Goal: Task Accomplishment & Management: Use online tool/utility

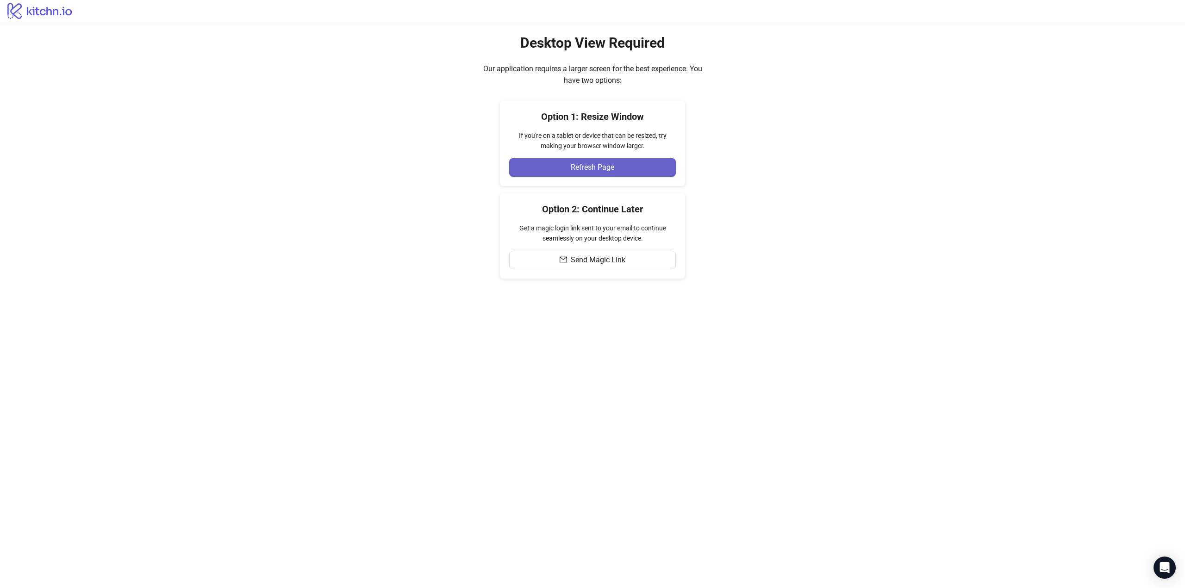
click at [550, 168] on button "Refresh Page" at bounding box center [592, 167] width 167 height 19
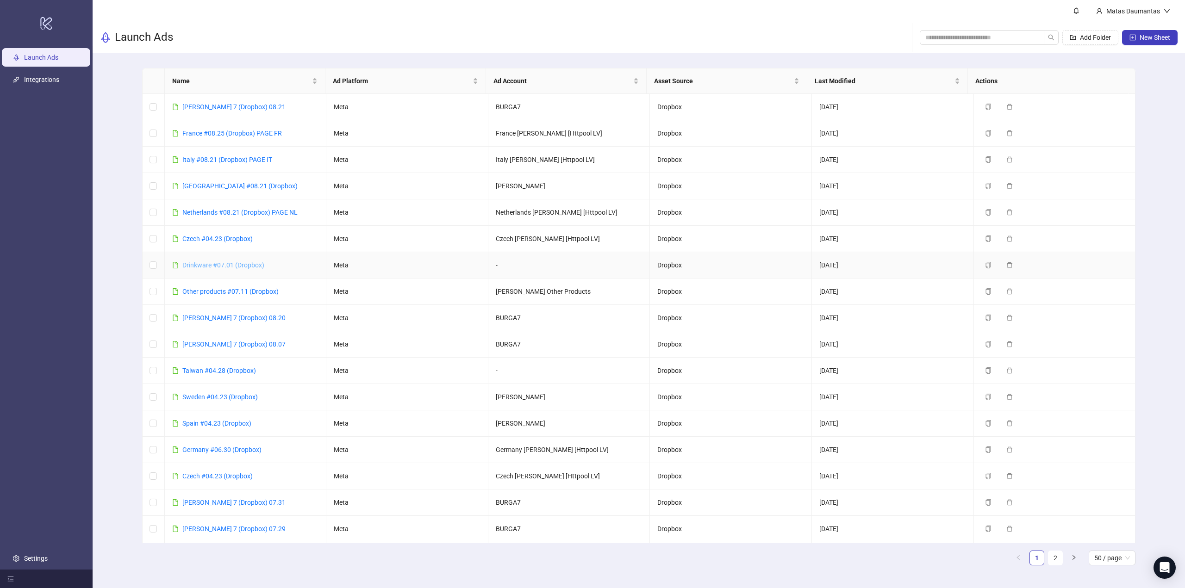
click at [203, 266] on link "Drinkware #07.01 (Dropbox)" at bounding box center [223, 265] width 82 height 7
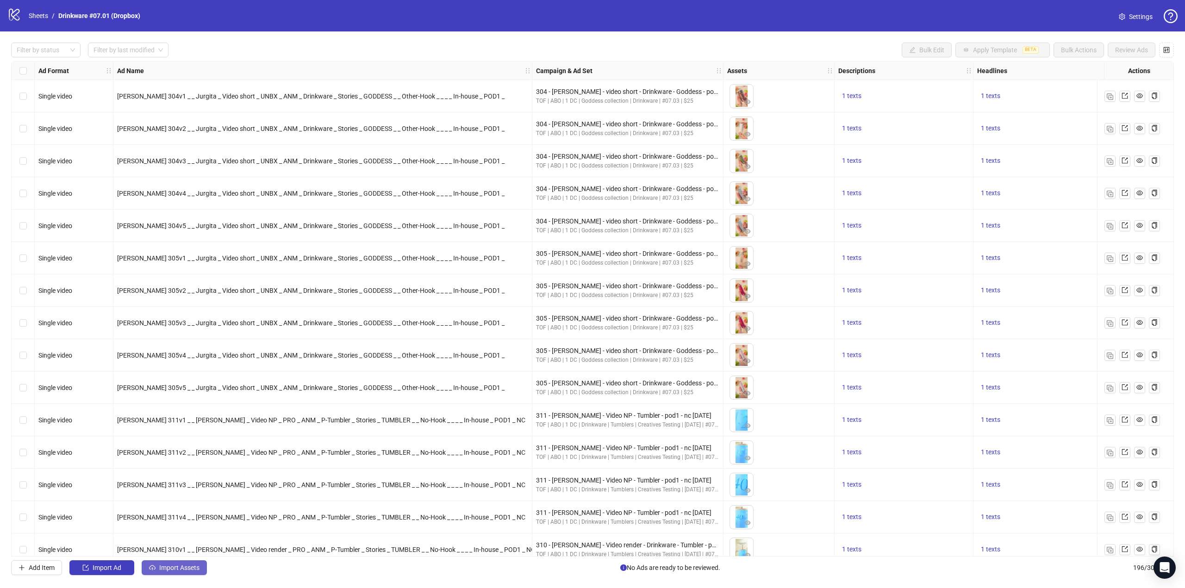
click at [173, 562] on button "Import Assets" at bounding box center [174, 568] width 65 height 15
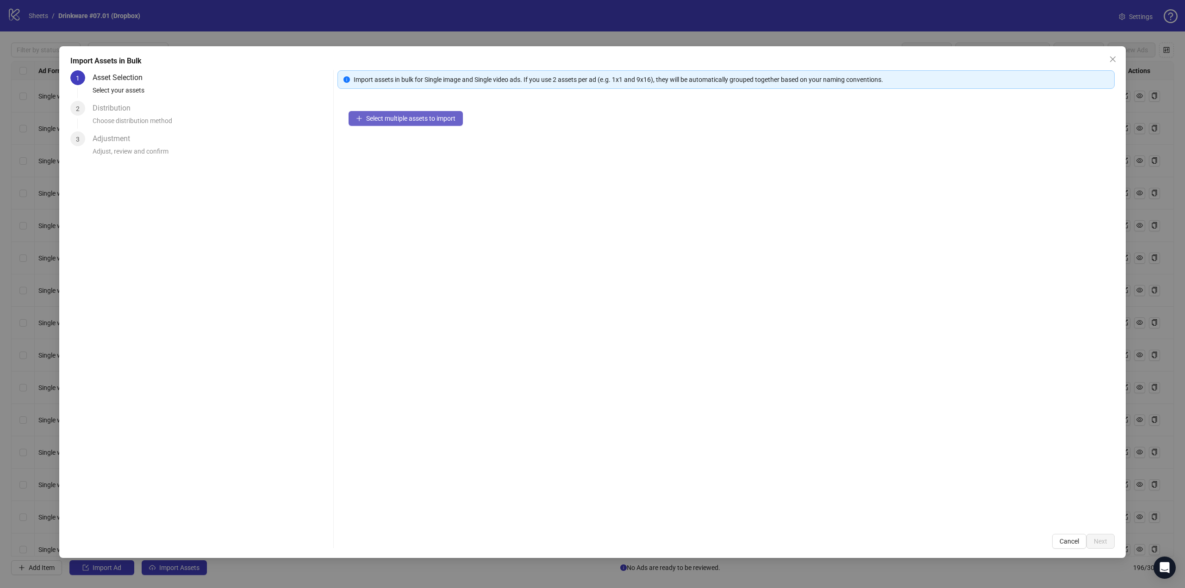
click at [370, 116] on span "Select multiple assets to import" at bounding box center [410, 118] width 89 height 7
click at [1100, 542] on span "Next" at bounding box center [1100, 541] width 13 height 7
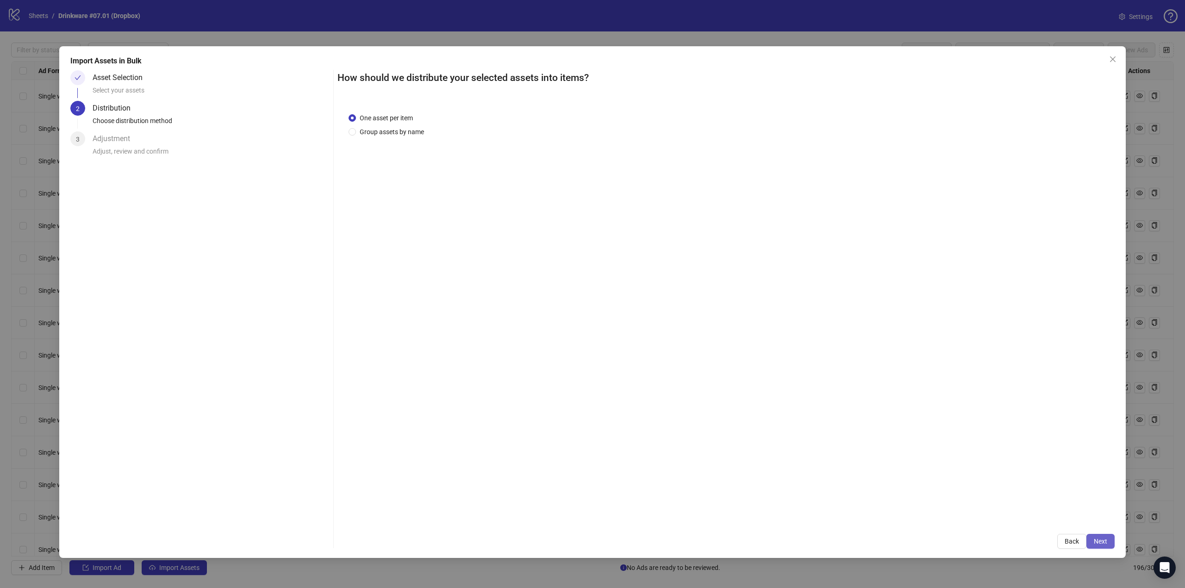
click at [1107, 543] on button "Next" at bounding box center [1100, 541] width 28 height 15
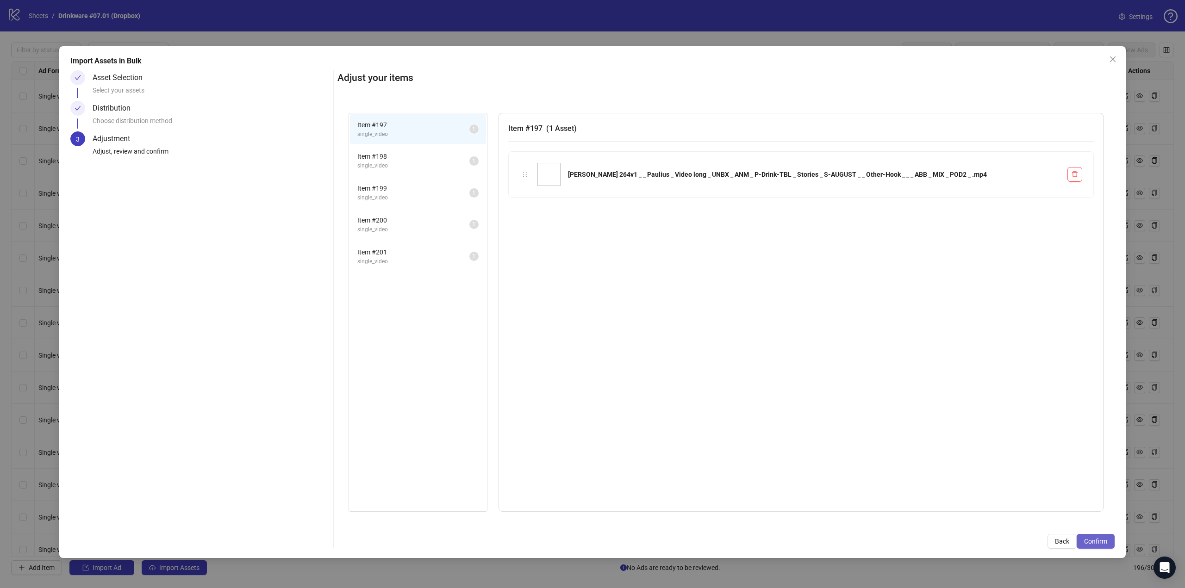
click at [1102, 541] on span "Confirm" at bounding box center [1095, 541] width 23 height 7
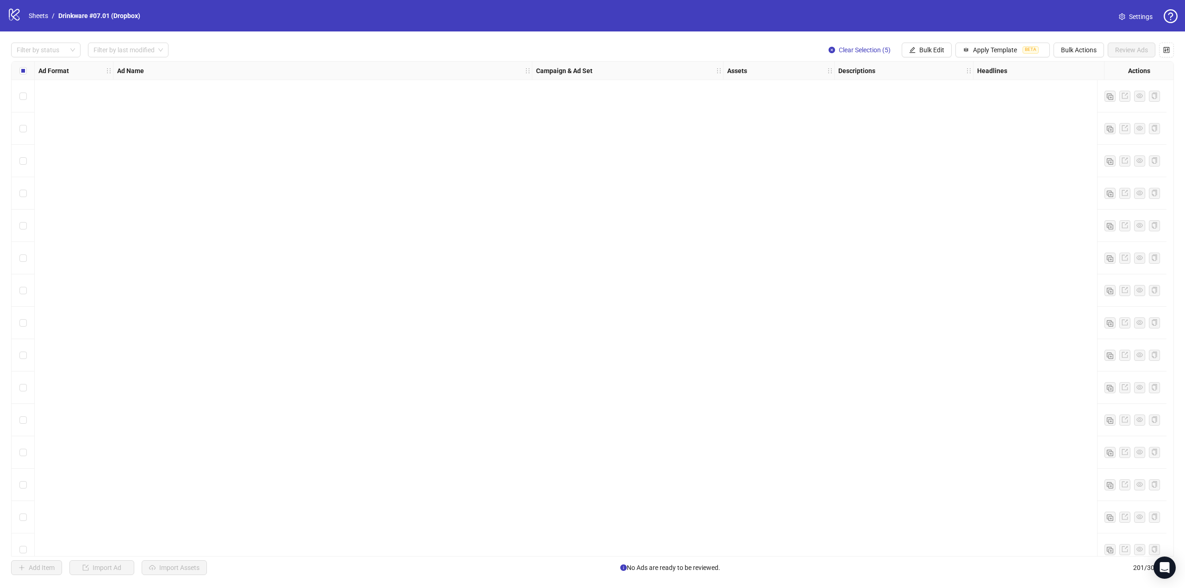
scroll to position [6040, 0]
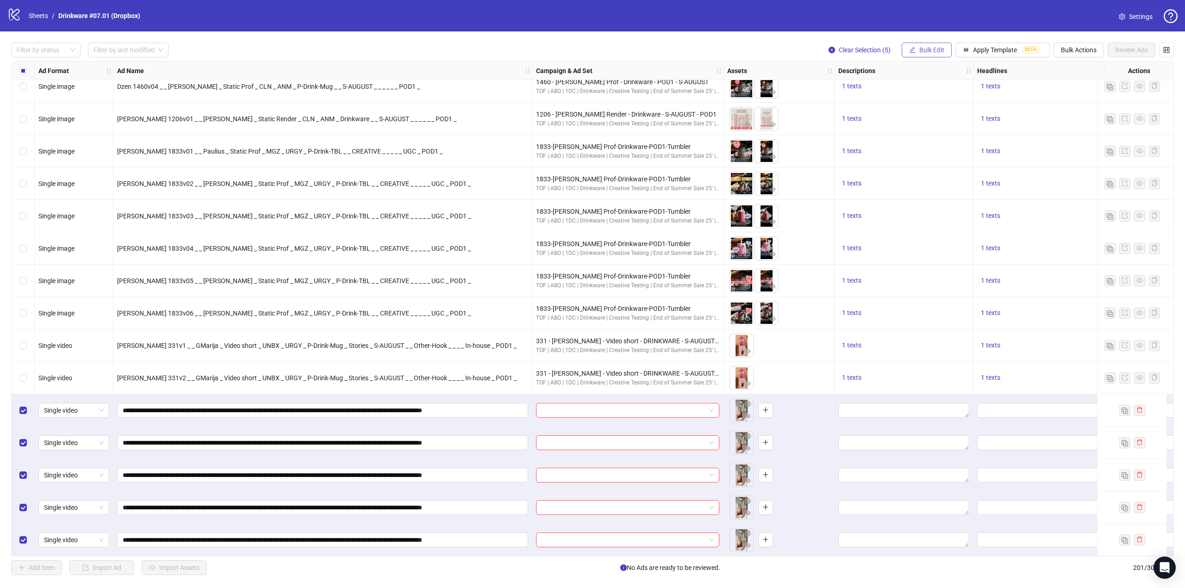
click at [938, 48] on span "Bulk Edit" at bounding box center [931, 49] width 25 height 7
click at [955, 96] on span "Campaign & Ad Set" at bounding box center [937, 98] width 55 height 10
click at [953, 92] on input "search" at bounding box center [897, 90] width 119 height 14
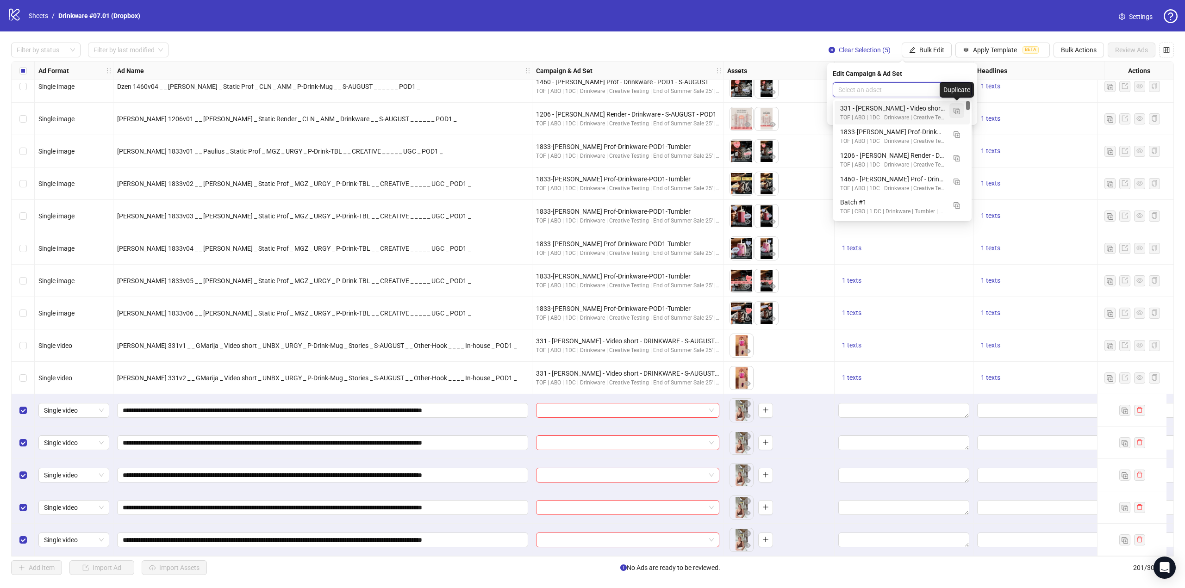
click at [956, 110] on img "button" at bounding box center [957, 111] width 6 height 6
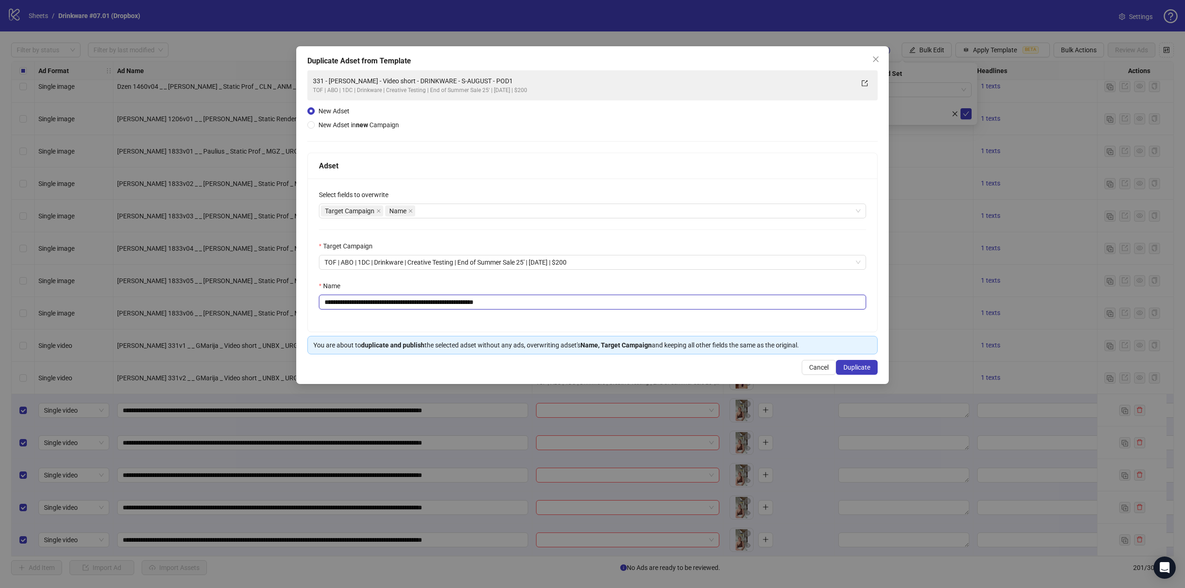
click at [527, 300] on input "**********" at bounding box center [592, 302] width 547 height 15
drag, startPoint x: 528, startPoint y: 304, endPoint x: 268, endPoint y: 315, distance: 260.9
click at [268, 315] on div "**********" at bounding box center [592, 294] width 1185 height 588
paste input "text"
type input "**********"
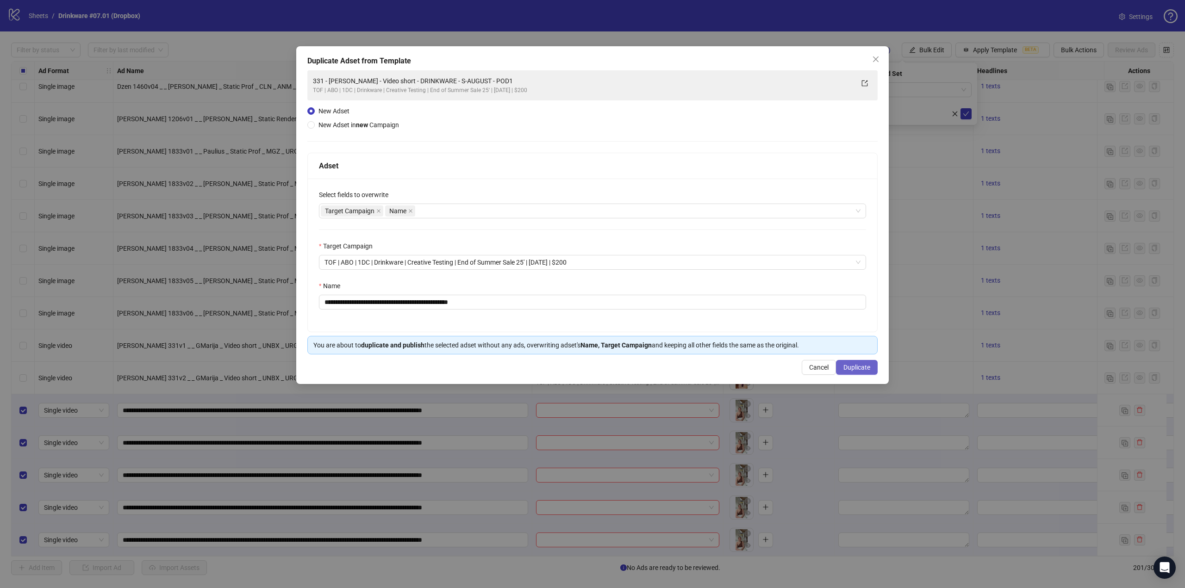
click at [855, 366] on span "Duplicate" at bounding box center [856, 367] width 27 height 7
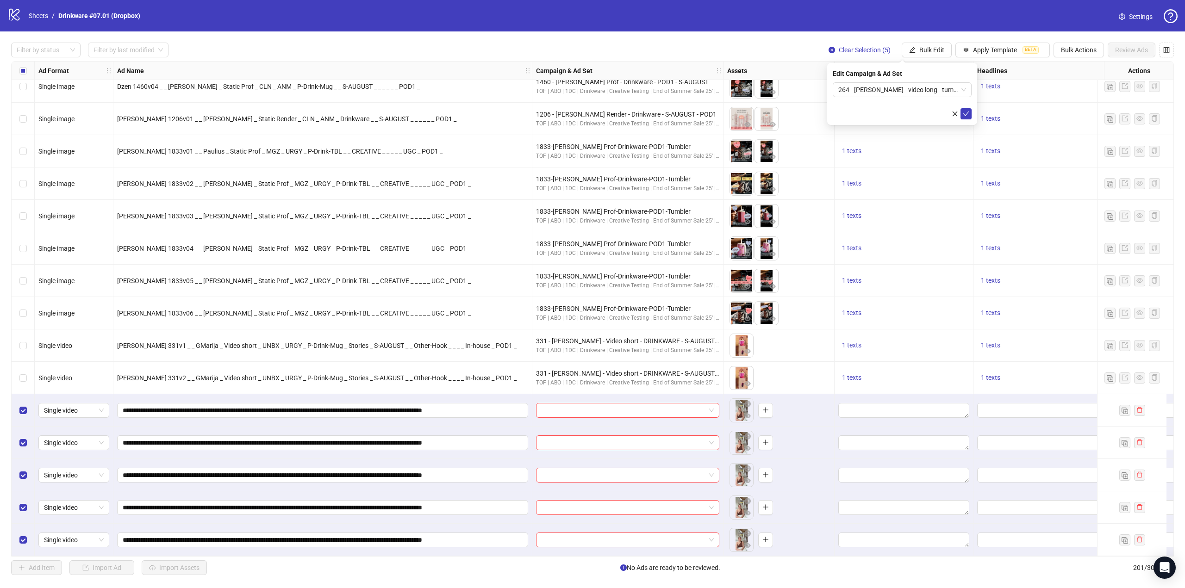
click at [965, 113] on icon "check" at bounding box center [966, 114] width 6 height 6
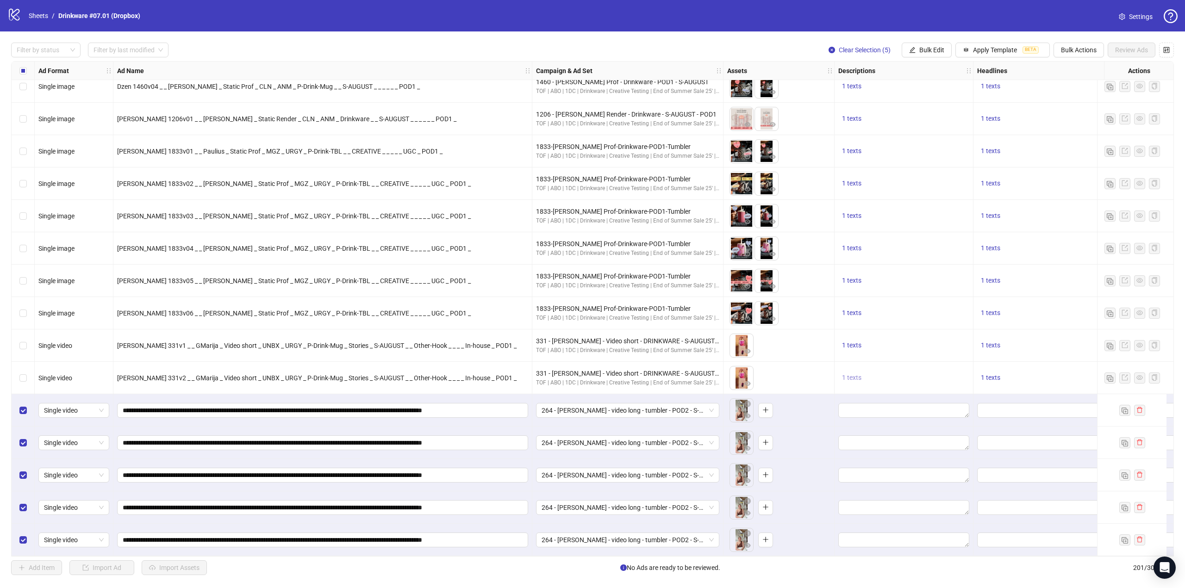
click at [853, 375] on span "1 texts" at bounding box center [851, 377] width 19 height 7
click at [929, 366] on div "8,000,000+ Products Sold" at bounding box center [945, 367] width 77 height 10
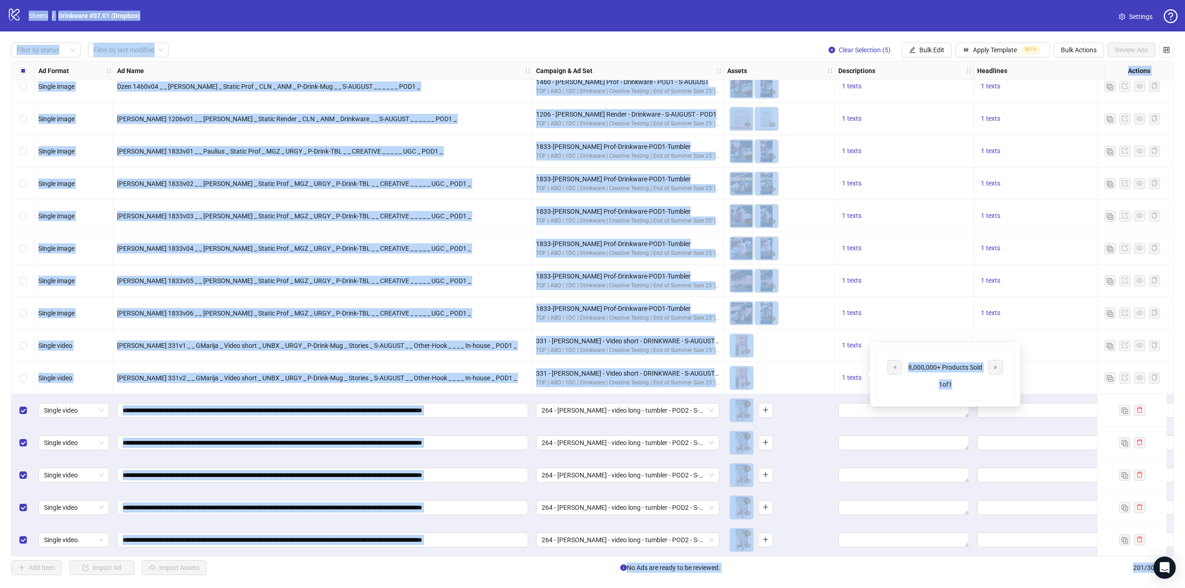
copy body "Loremi / Dolorsita #98.79 (Consect) Adipisci Elitse do eiusmo Tempor in utla et…"
click at [933, 369] on div "8,000,000+ Products Sold" at bounding box center [945, 367] width 77 height 10
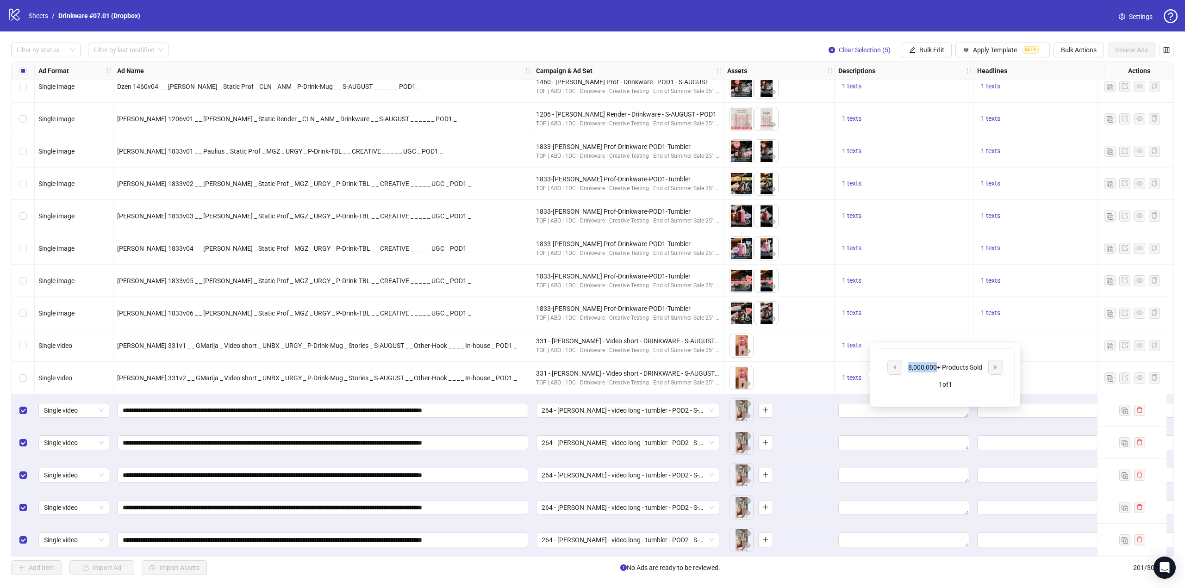
click at [933, 369] on div "8,000,000+ Products Sold" at bounding box center [945, 367] width 77 height 10
click at [947, 366] on div "8,000,000+ Products Sold" at bounding box center [945, 367] width 77 height 10
click at [948, 366] on div "8,000,000+ Products Sold" at bounding box center [945, 367] width 77 height 10
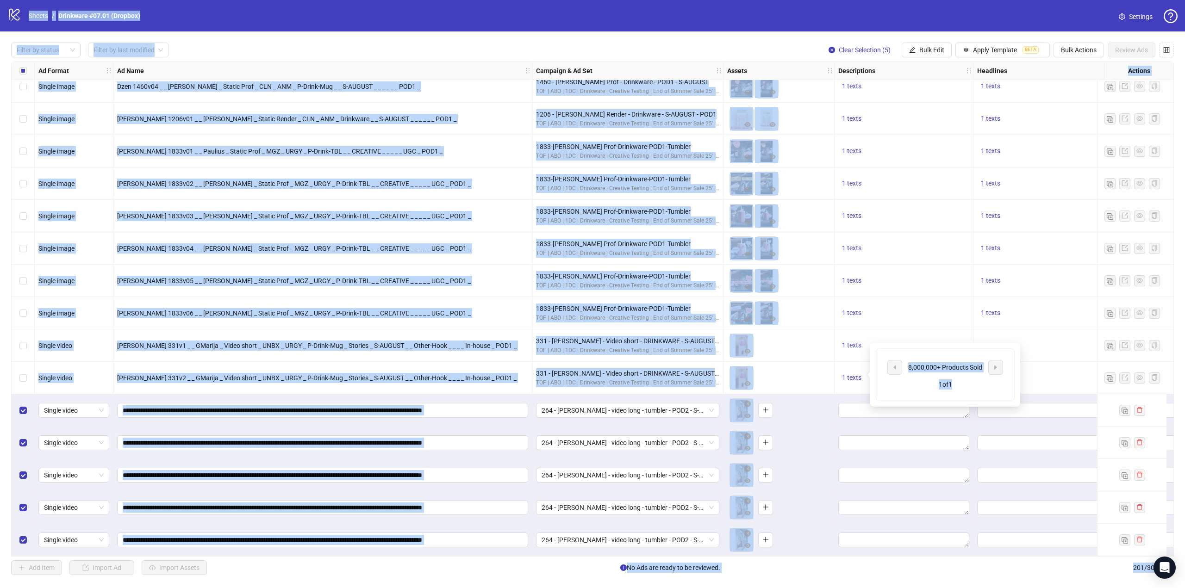
click at [948, 366] on div "8,000,000+ Products Sold" at bounding box center [945, 367] width 77 height 10
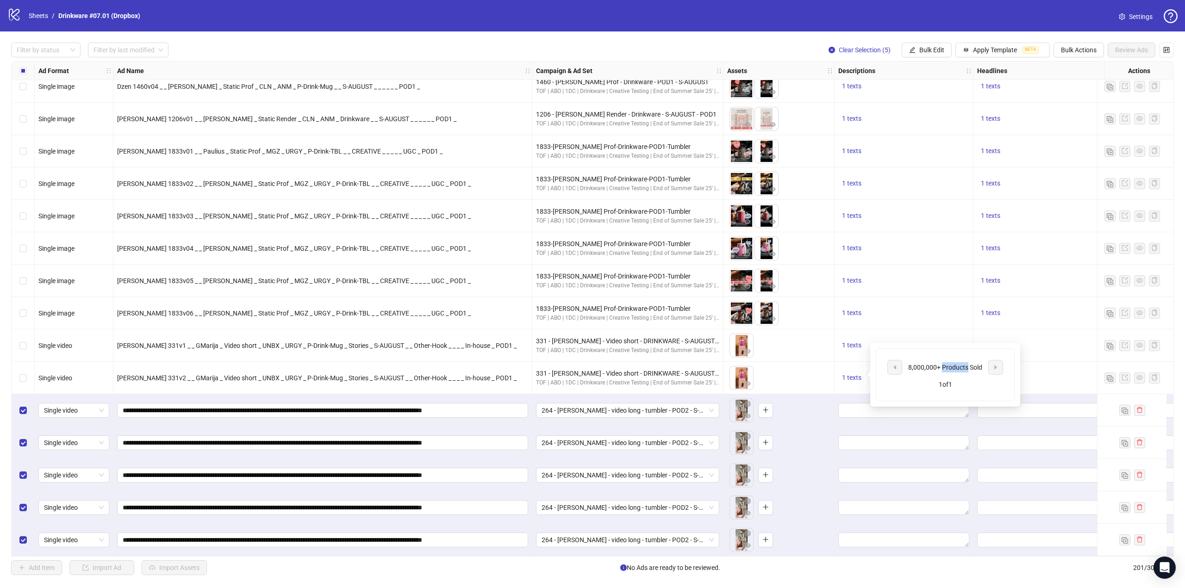
click at [949, 366] on div "8,000,000+ Products Sold" at bounding box center [945, 367] width 77 height 10
click at [937, 49] on span "Bulk Edit" at bounding box center [931, 49] width 25 height 7
click at [930, 115] on span "Descriptions" at bounding box center [937, 113] width 55 height 10
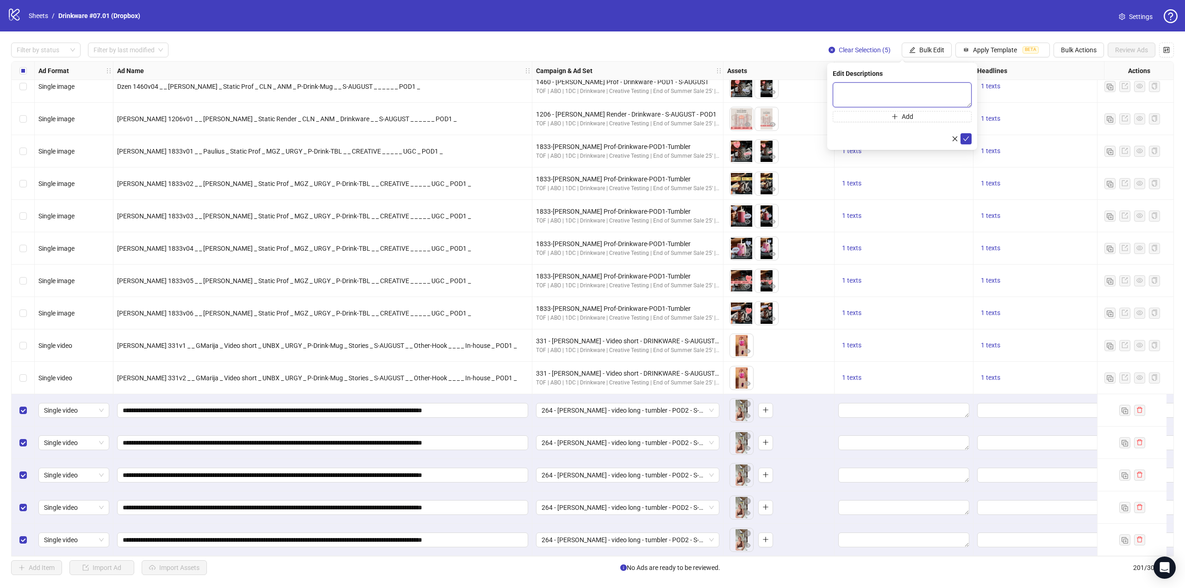
click at [911, 90] on textarea at bounding box center [902, 94] width 139 height 25
paste textarea "**********"
type textarea "**********"
click at [968, 140] on icon "check" at bounding box center [966, 138] width 6 height 6
click at [989, 376] on span "1 texts" at bounding box center [990, 377] width 19 height 7
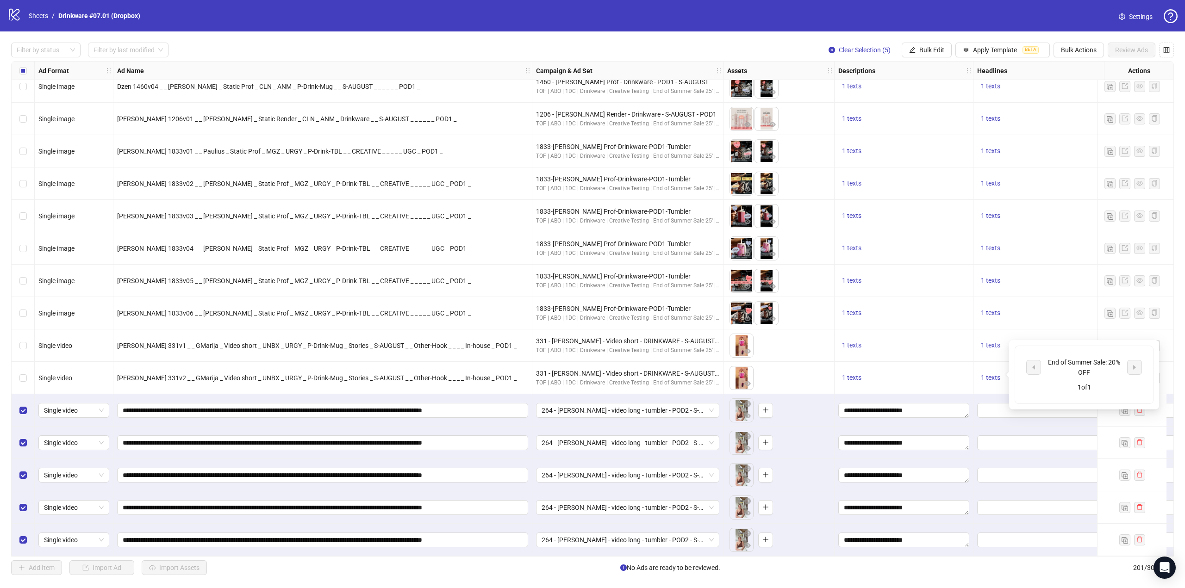
click at [1073, 360] on div "End of Summer Sale: 20% OFF" at bounding box center [1084, 367] width 77 height 20
click at [1073, 359] on div "End of Summer Sale: 20% OFF" at bounding box center [1084, 367] width 77 height 20
click at [1077, 361] on div "End of Summer Sale: 20% OFF" at bounding box center [1084, 367] width 77 height 20
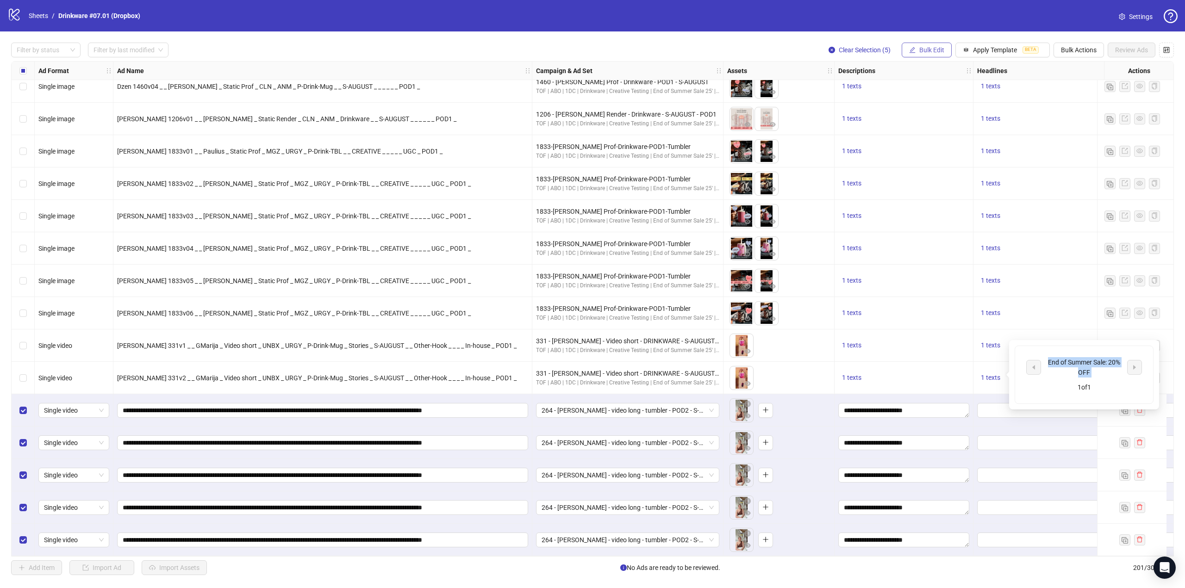
click at [932, 46] on span "Bulk Edit" at bounding box center [931, 49] width 25 height 7
click at [938, 125] on span "Headlines" at bounding box center [937, 128] width 55 height 10
click at [925, 88] on input "text" at bounding box center [902, 89] width 139 height 15
paste input "**********"
type input "**********"
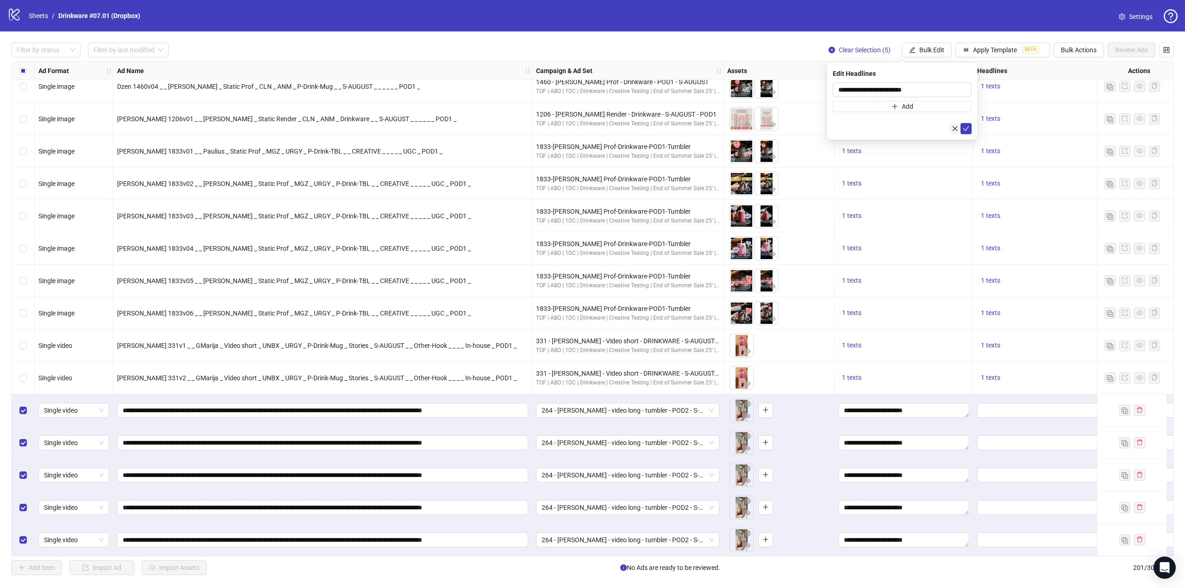
click at [958, 126] on button "button" at bounding box center [954, 128] width 11 height 11
click at [926, 47] on span "Bulk Edit" at bounding box center [931, 49] width 25 height 7
click at [940, 123] on span "Headlines" at bounding box center [937, 128] width 55 height 10
click at [915, 79] on div "Edit Headlines Add" at bounding box center [902, 101] width 150 height 77
click at [915, 86] on input "text" at bounding box center [902, 89] width 139 height 15
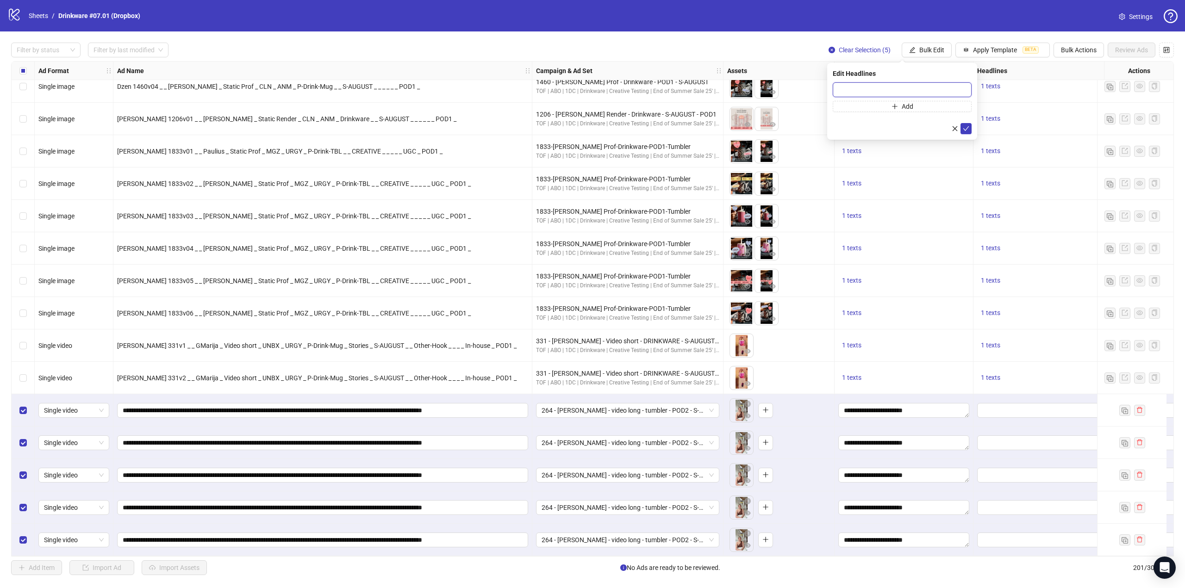
paste input "**********"
type input "**********"
click at [967, 126] on icon "check" at bounding box center [966, 128] width 6 height 6
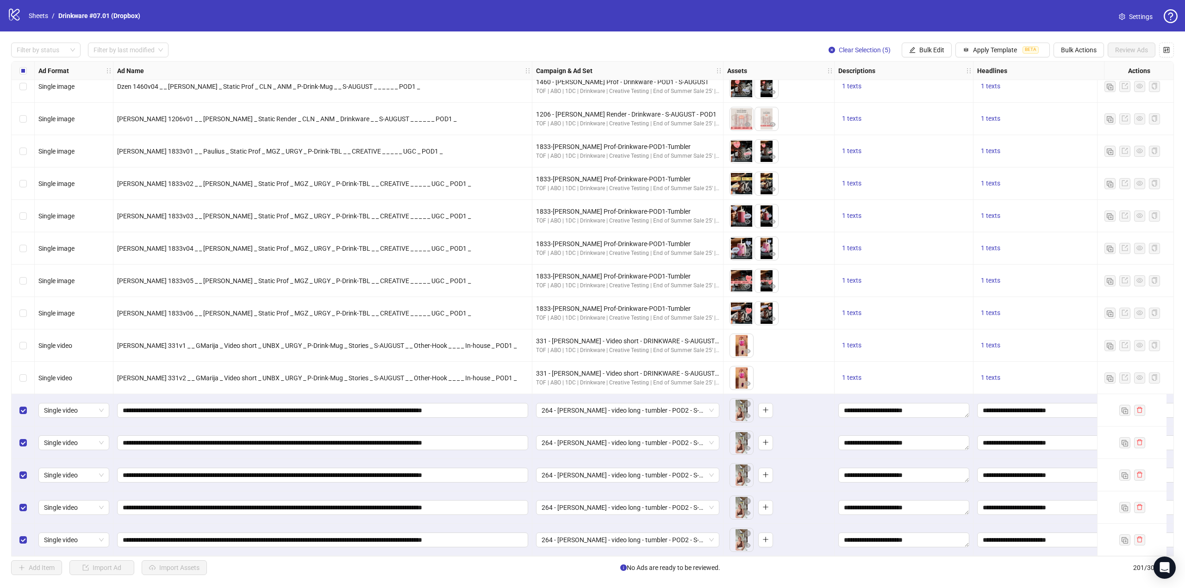
scroll to position [6040, 322]
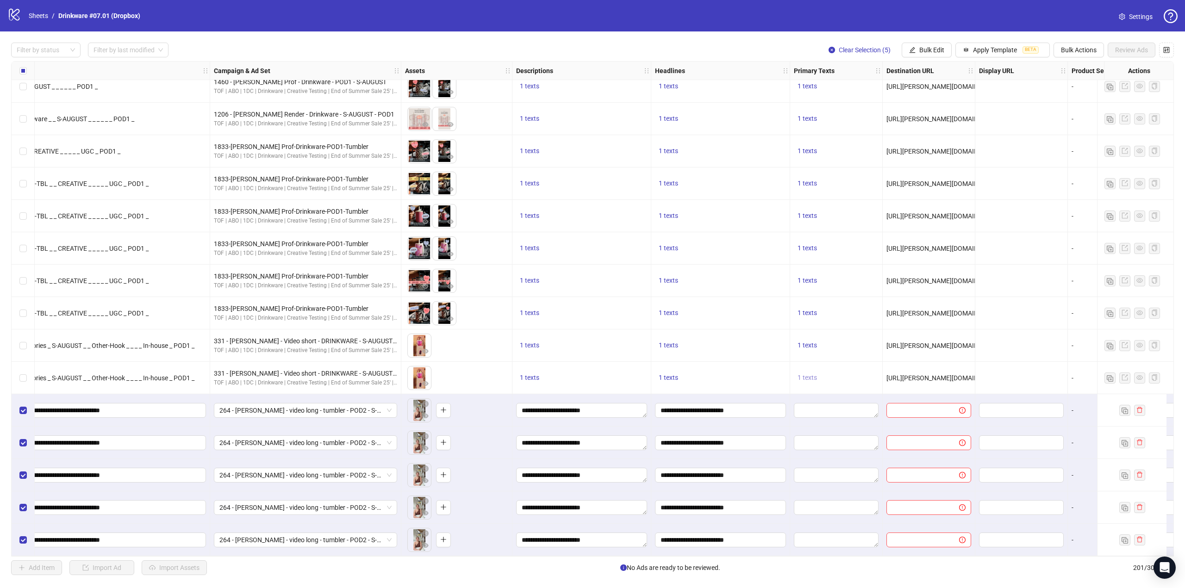
click at [805, 374] on span "1 texts" at bounding box center [807, 377] width 19 height 7
click at [890, 370] on div "Summer’s ending. Feel it, shop it, forget it. 20% OFF everything now + buy 2 ph…" at bounding box center [900, 367] width 77 height 51
click at [896, 365] on div "Summer’s ending. Feel it, shop it, forget it. 20% OFF everything now + buy 2 ph…" at bounding box center [900, 367] width 77 height 51
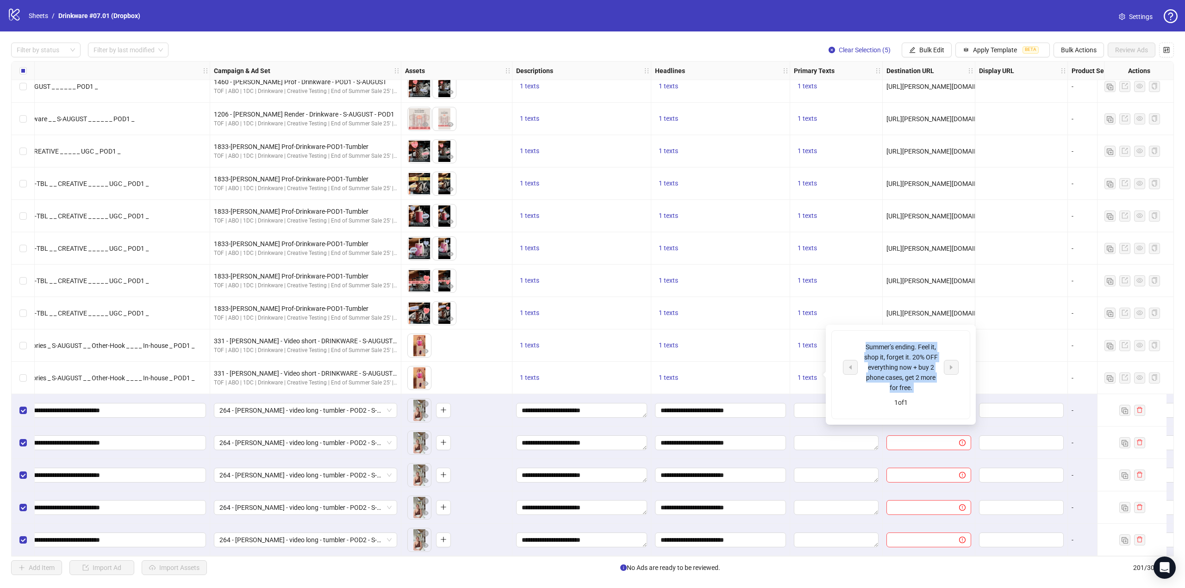
click at [896, 365] on div "Summer’s ending. Feel it, shop it, forget it. 20% OFF everything now + buy 2 ph…" at bounding box center [900, 367] width 77 height 51
copy div "Summer’s ending. Feel it, shop it, forget it. 20% OFF everything now + buy 2 ph…"
click at [924, 41] on div "Filter by status Filter by last modified Clear Selection (5) Bulk Edit Apply Te…" at bounding box center [592, 308] width 1185 height 555
click at [929, 49] on span "Bulk Edit" at bounding box center [931, 49] width 25 height 7
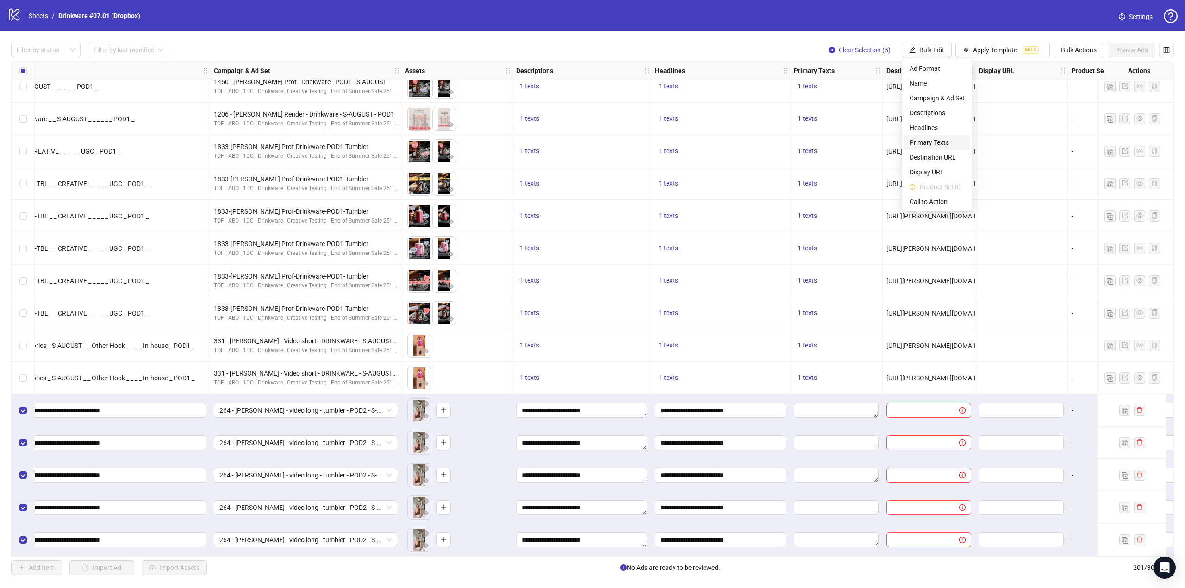
click at [942, 141] on span "Primary Texts" at bounding box center [937, 142] width 55 height 10
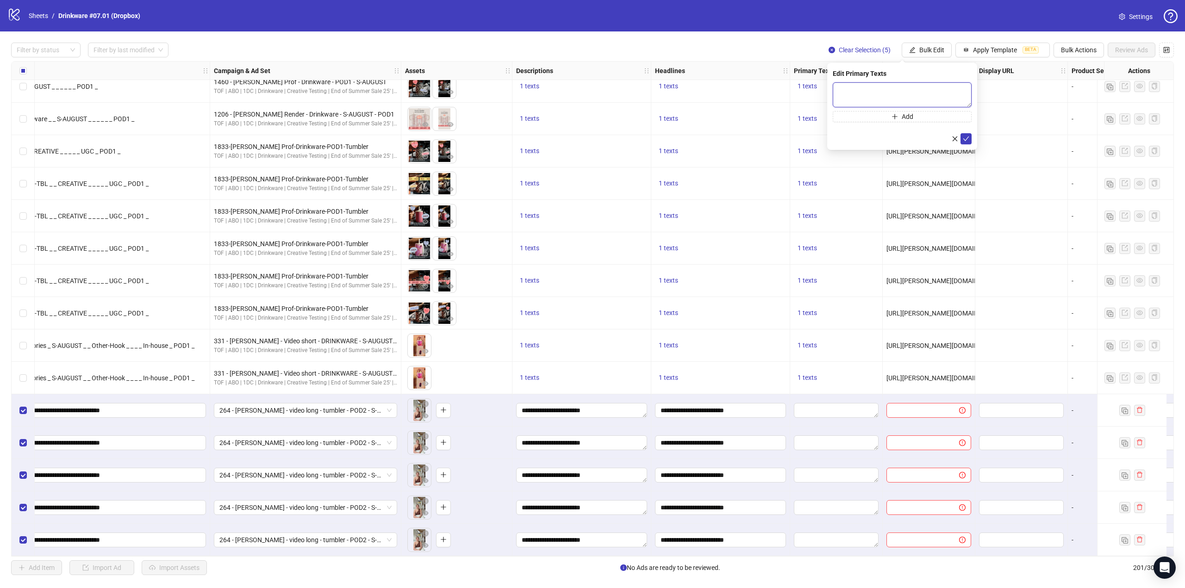
click at [911, 92] on textarea at bounding box center [902, 94] width 139 height 25
paste textarea "**********"
type textarea "**********"
click at [965, 139] on icon "check" at bounding box center [966, 138] width 6 height 6
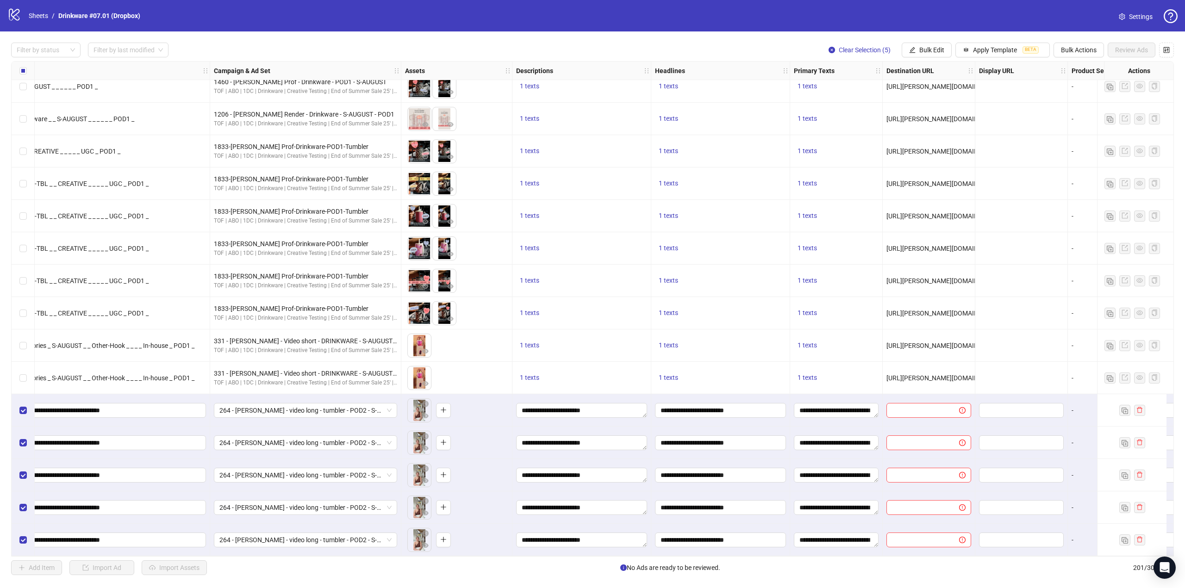
click at [942, 378] on span "[URL][PERSON_NAME][DOMAIN_NAME]" at bounding box center [943, 377] width 115 height 7
click at [945, 377] on span "[URL][PERSON_NAME][DOMAIN_NAME]" at bounding box center [943, 377] width 115 height 7
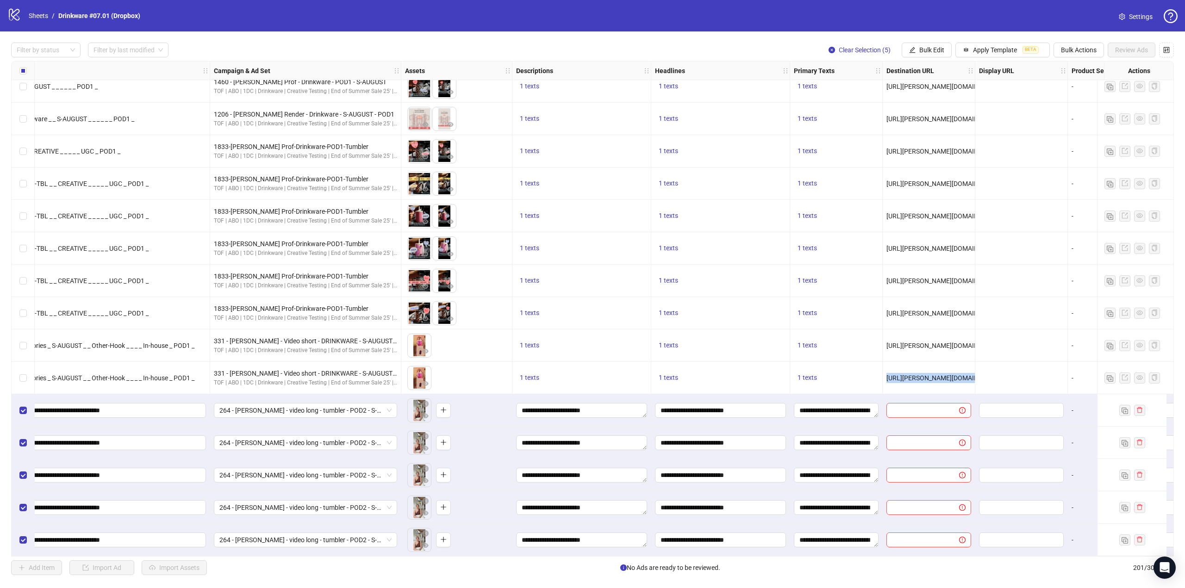
copy span "[URL][PERSON_NAME][DOMAIN_NAME]"
click at [924, 49] on span "Bulk Edit" at bounding box center [931, 49] width 25 height 7
click at [940, 157] on span "Destination URL" at bounding box center [937, 157] width 55 height 10
click at [920, 87] on input "text" at bounding box center [898, 90] width 120 height 10
paste input "**********"
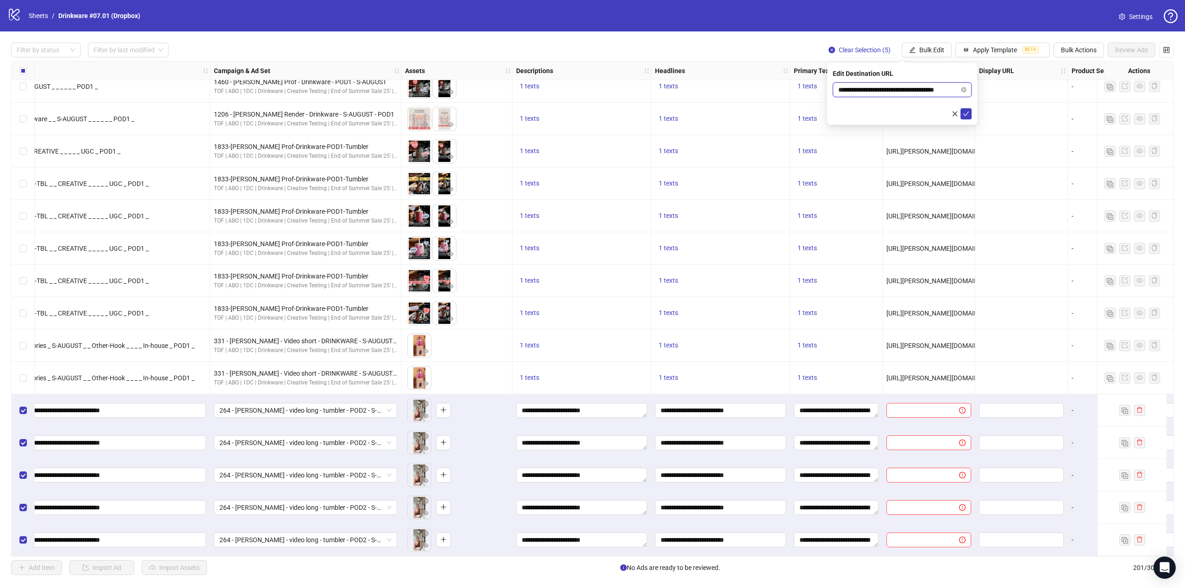
scroll to position [0, 0]
click at [866, 91] on input "**********" at bounding box center [898, 90] width 121 height 10
paste input "*******"
type input "**********"
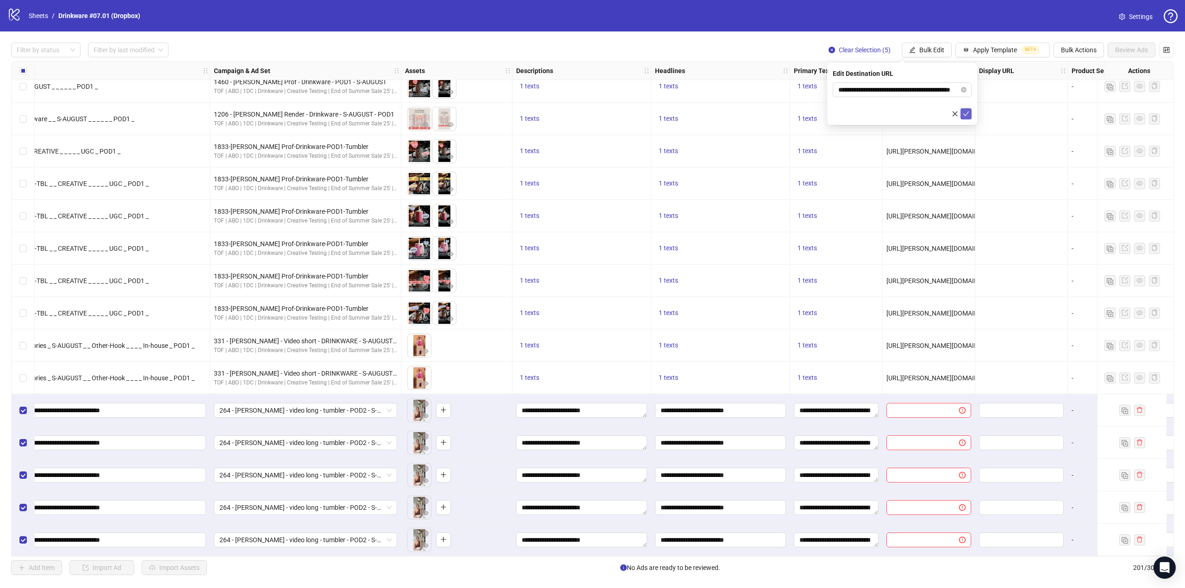
click at [969, 114] on button "submit" at bounding box center [966, 113] width 11 height 11
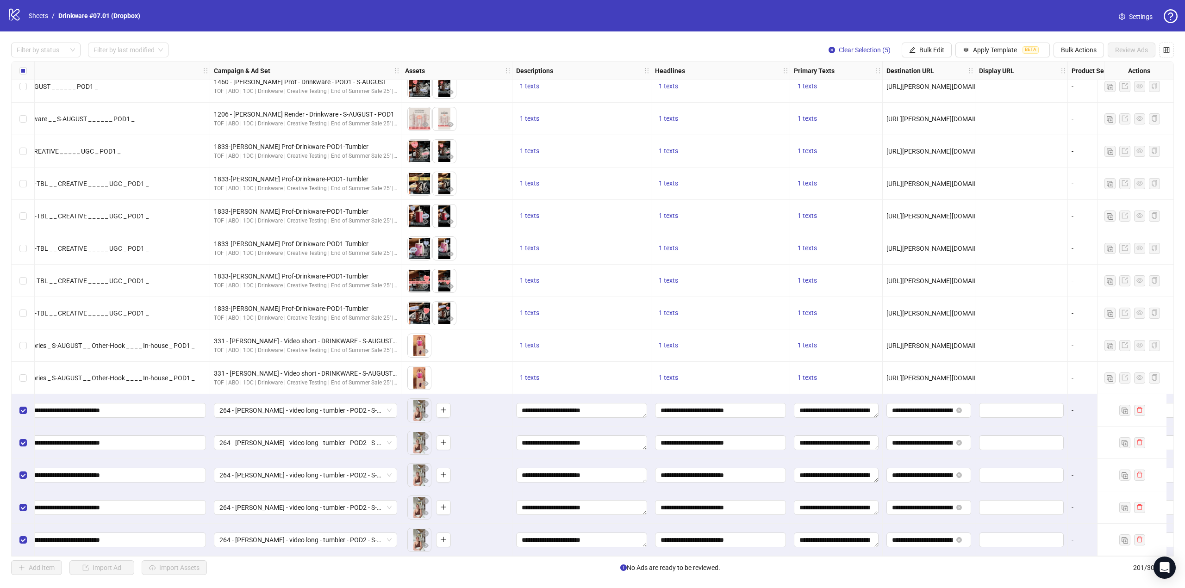
scroll to position [6040, 644]
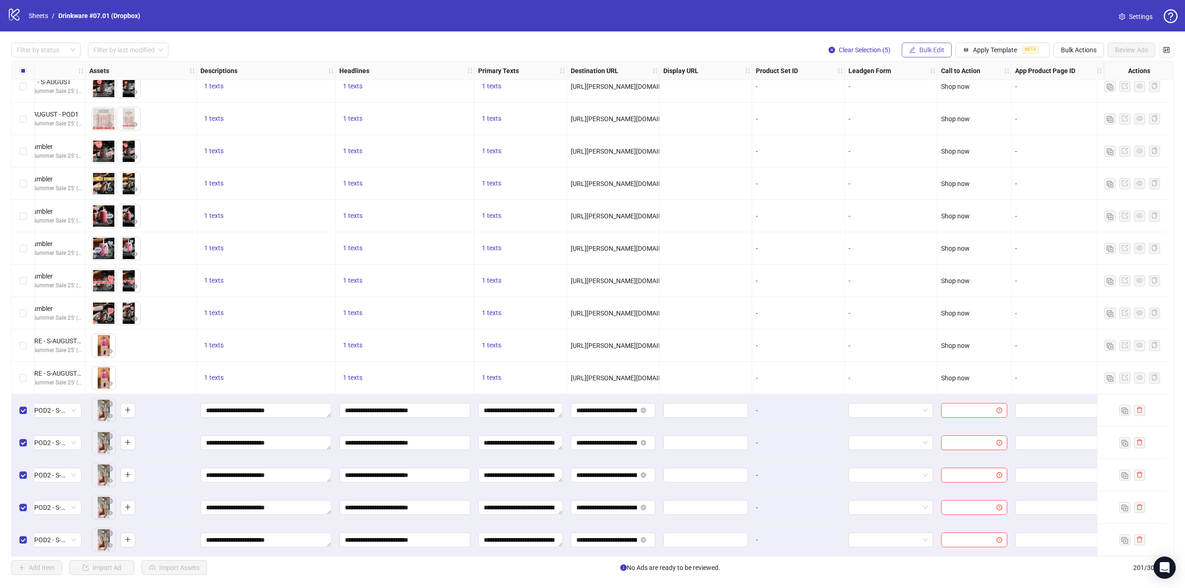
click at [927, 48] on span "Bulk Edit" at bounding box center [931, 49] width 25 height 7
click at [944, 200] on span "Call to Action" at bounding box center [937, 202] width 55 height 10
click at [923, 85] on input "search" at bounding box center [897, 90] width 119 height 14
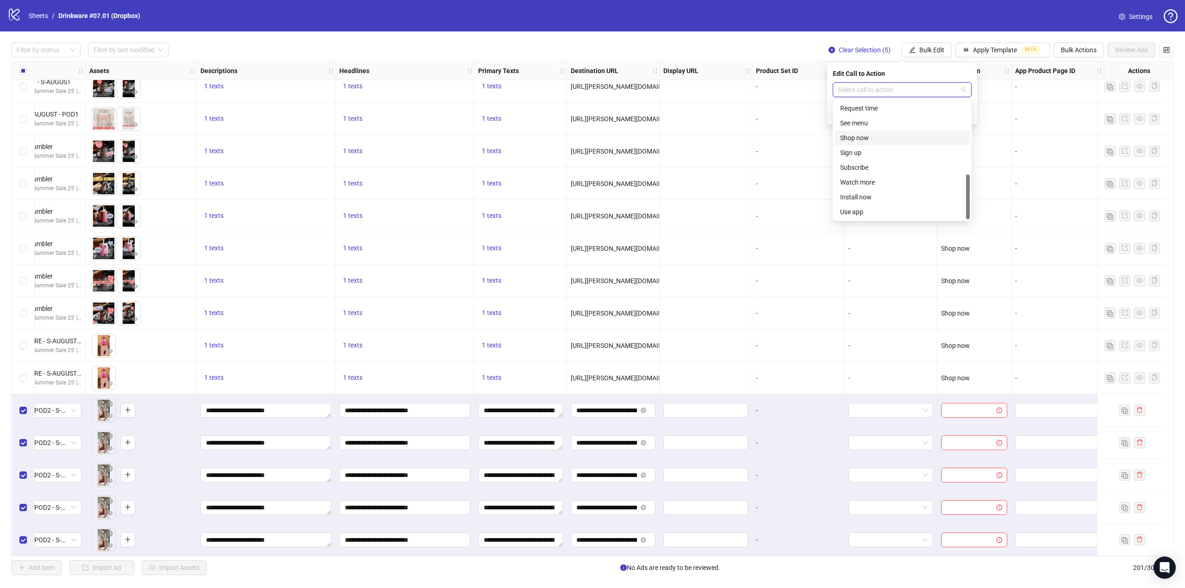
click at [888, 142] on div "Shop now" at bounding box center [902, 138] width 124 height 10
click at [967, 113] on icon "check" at bounding box center [966, 114] width 6 height 6
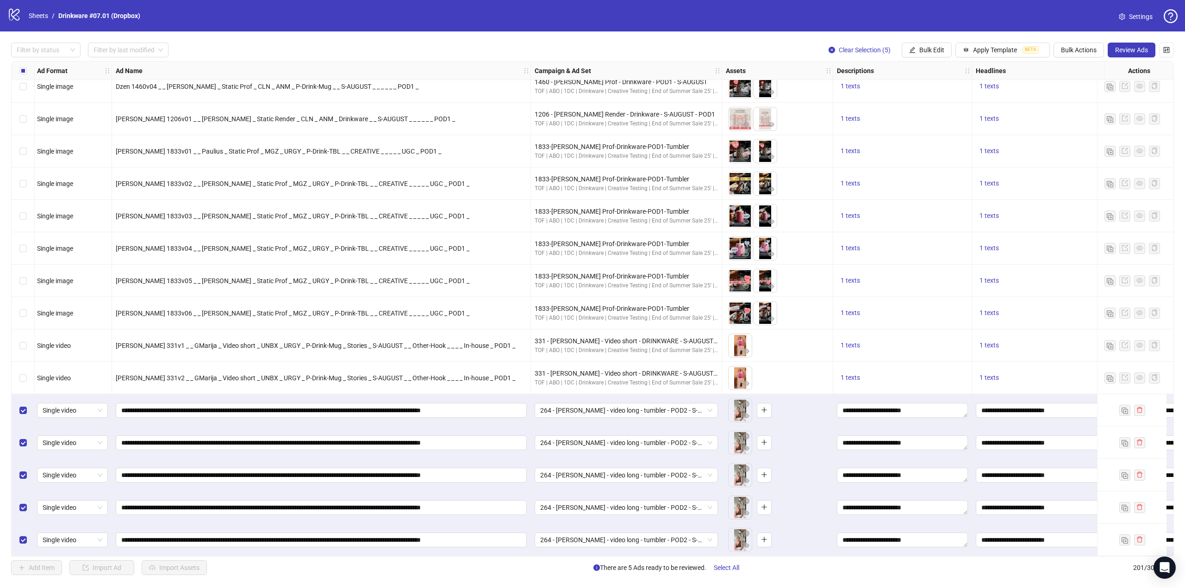
scroll to position [6040, 0]
click at [1130, 50] on span "Review Ads" at bounding box center [1131, 49] width 33 height 7
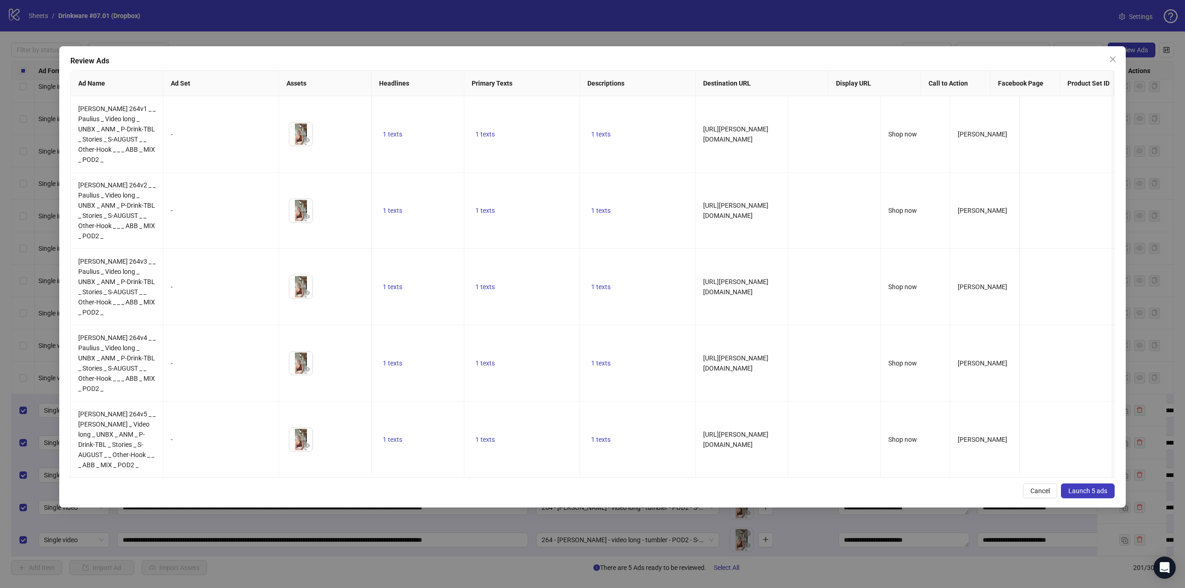
click at [1082, 487] on span "Launch 5 ads" at bounding box center [1087, 490] width 39 height 7
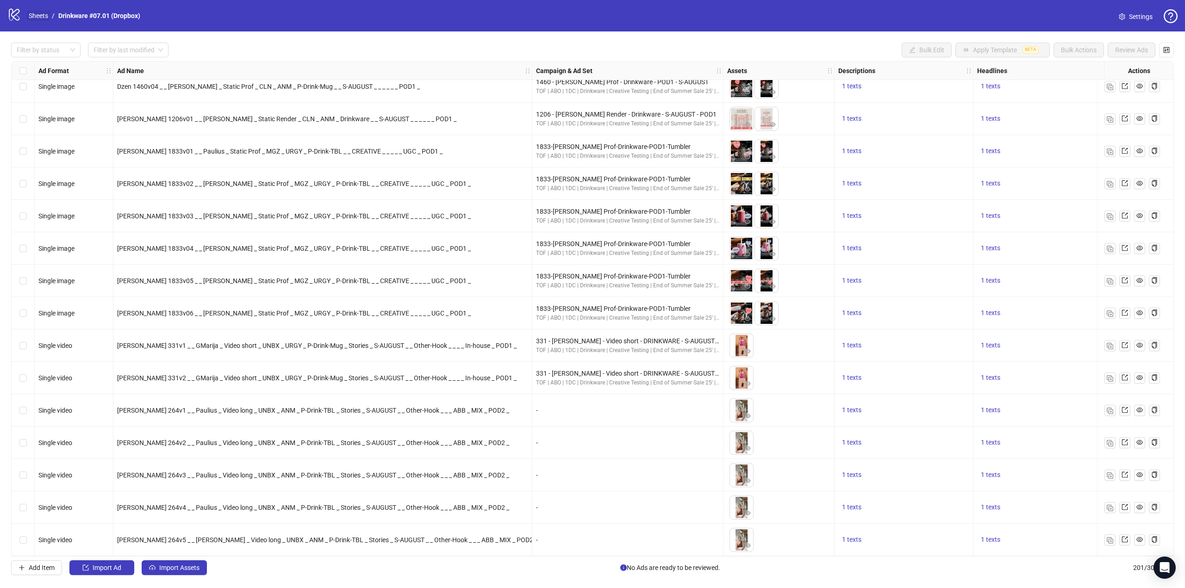
click at [46, 16] on link "Sheets" at bounding box center [38, 16] width 23 height 10
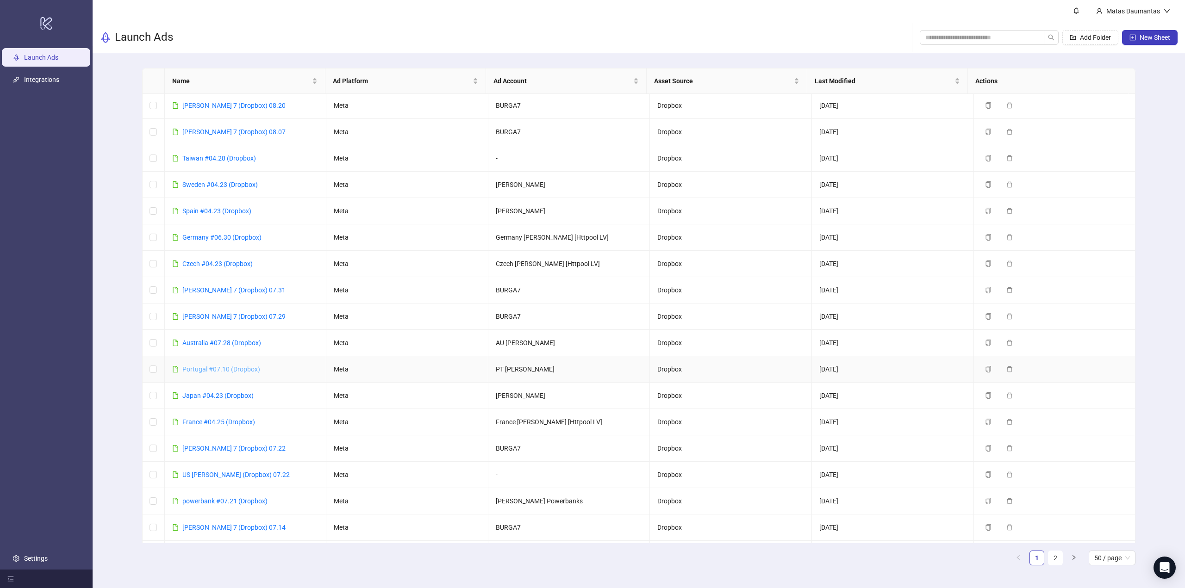
scroll to position [231, 0]
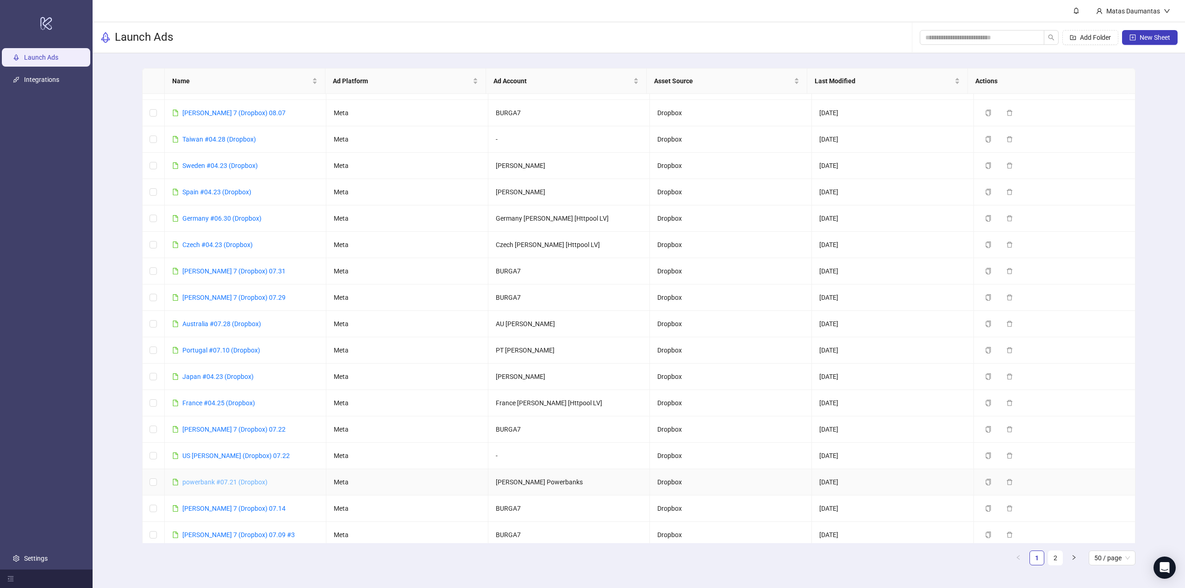
click at [210, 479] on link "powerbank #07.21 (Dropbox)" at bounding box center [224, 482] width 85 height 7
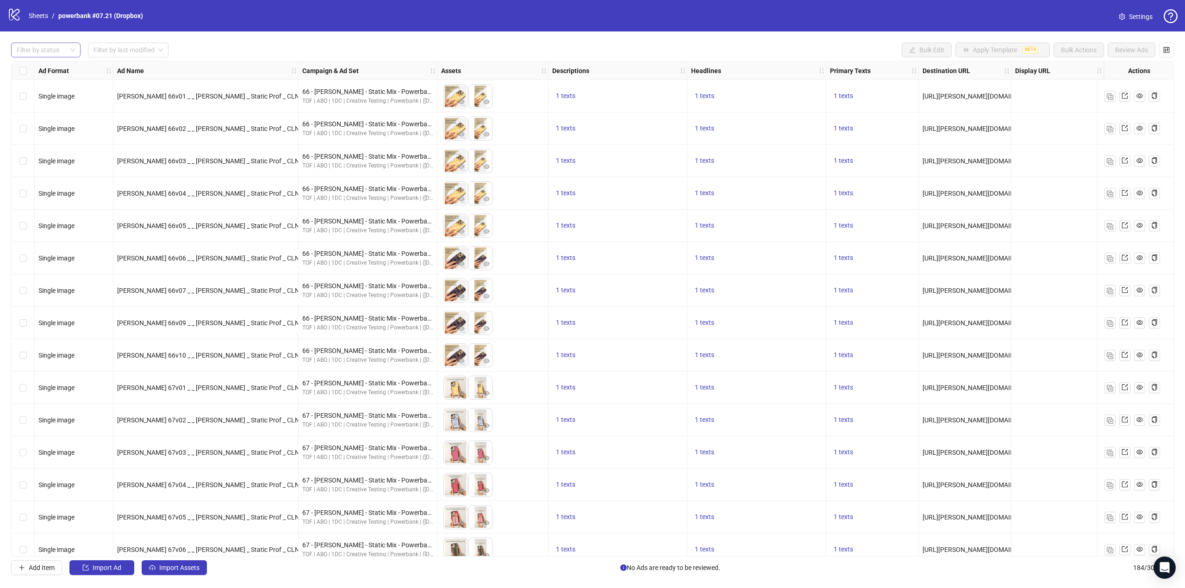
click at [48, 51] on div at bounding box center [41, 50] width 56 height 13
click at [49, 66] on div "Draft" at bounding box center [46, 68] width 55 height 10
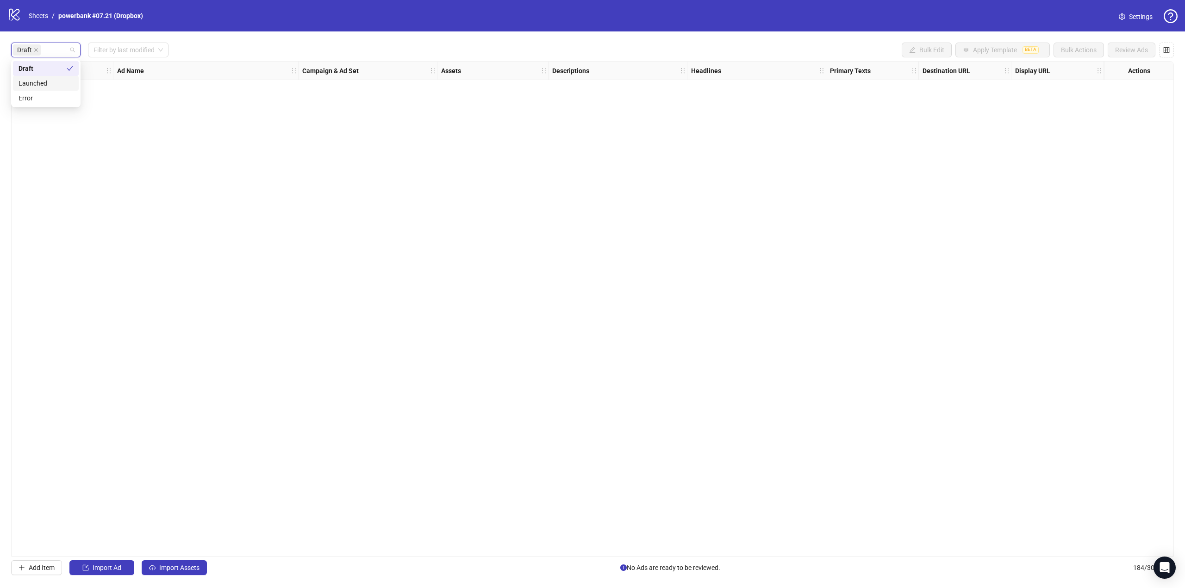
click at [213, 47] on div "Draft Filter by last modified Bulk Edit Apply Template BETA Bulk Actions Review…" at bounding box center [592, 50] width 1163 height 15
click at [181, 560] on div "Draft Filter by last modified Bulk Edit Apply Template BETA Bulk Actions Review…" at bounding box center [592, 308] width 1185 height 555
click at [180, 569] on span "Import Assets" at bounding box center [179, 567] width 40 height 7
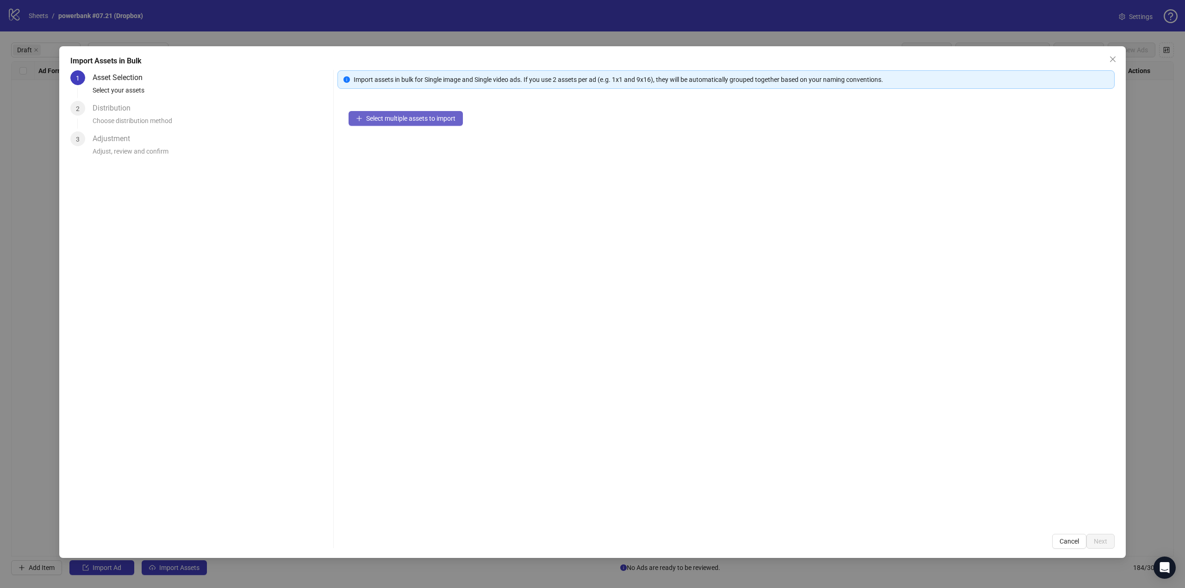
click at [413, 120] on span "Select multiple assets to import" at bounding box center [410, 118] width 89 height 7
click at [1095, 542] on span "Next" at bounding box center [1100, 541] width 13 height 7
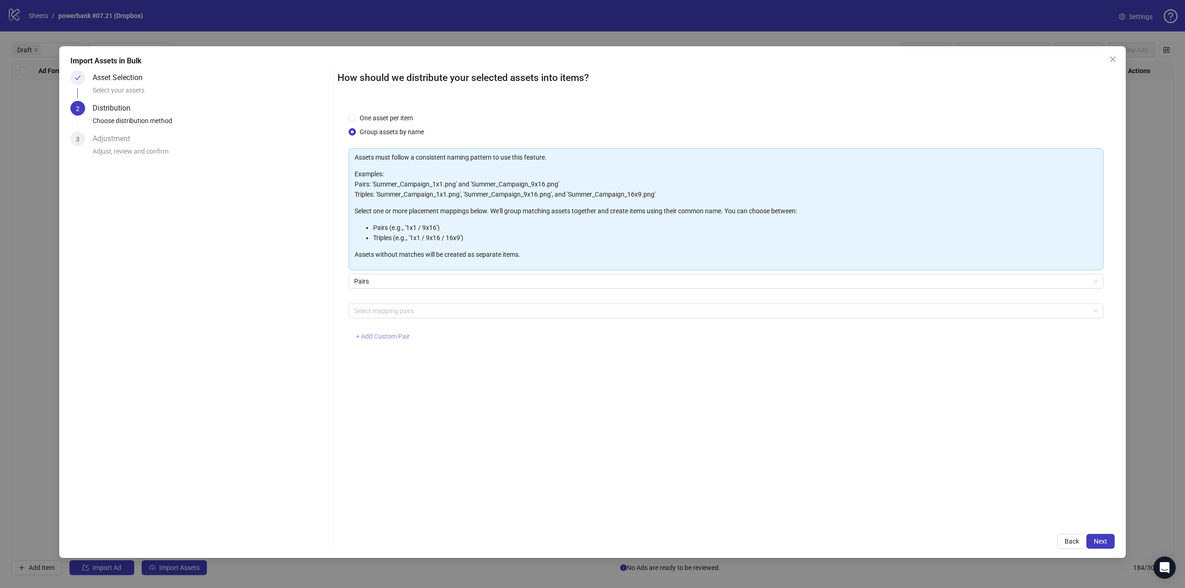
click at [398, 338] on span "+ Add Custom Pair" at bounding box center [383, 336] width 54 height 7
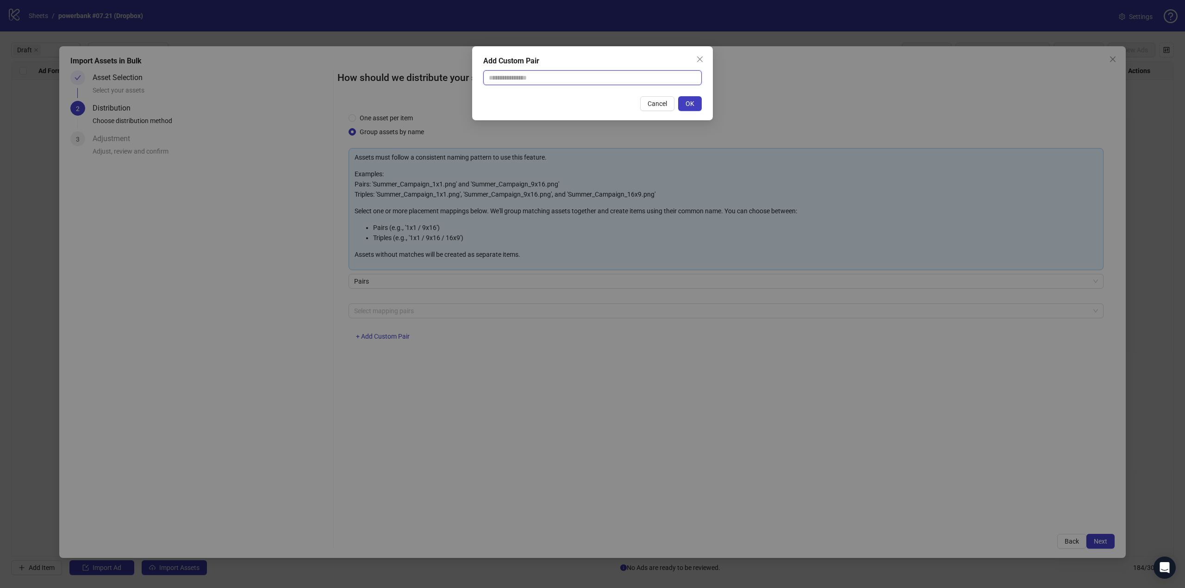
click at [550, 74] on input "text" at bounding box center [592, 77] width 218 height 15
type input "**********"
click at [693, 101] on span "OK" at bounding box center [690, 103] width 9 height 7
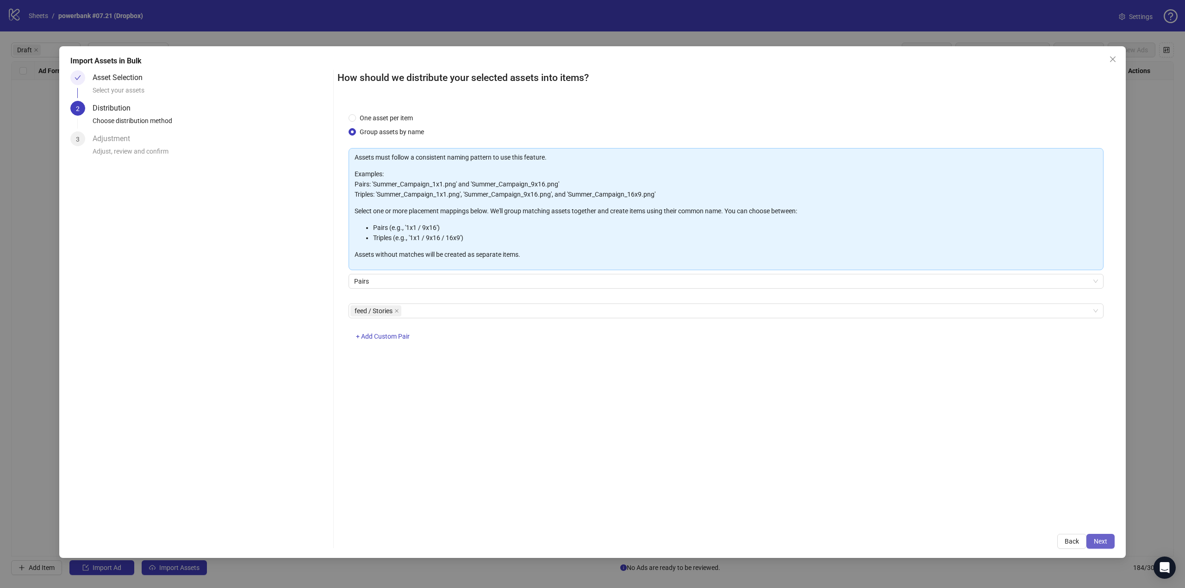
click at [1104, 539] on span "Next" at bounding box center [1100, 541] width 13 height 7
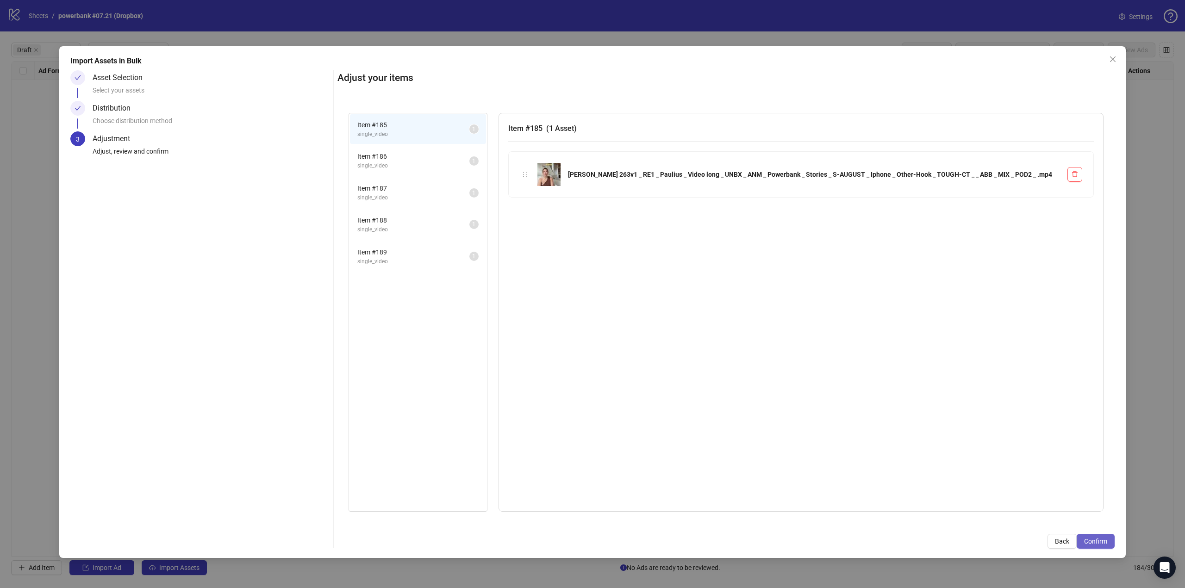
click at [1099, 539] on span "Confirm" at bounding box center [1095, 541] width 23 height 7
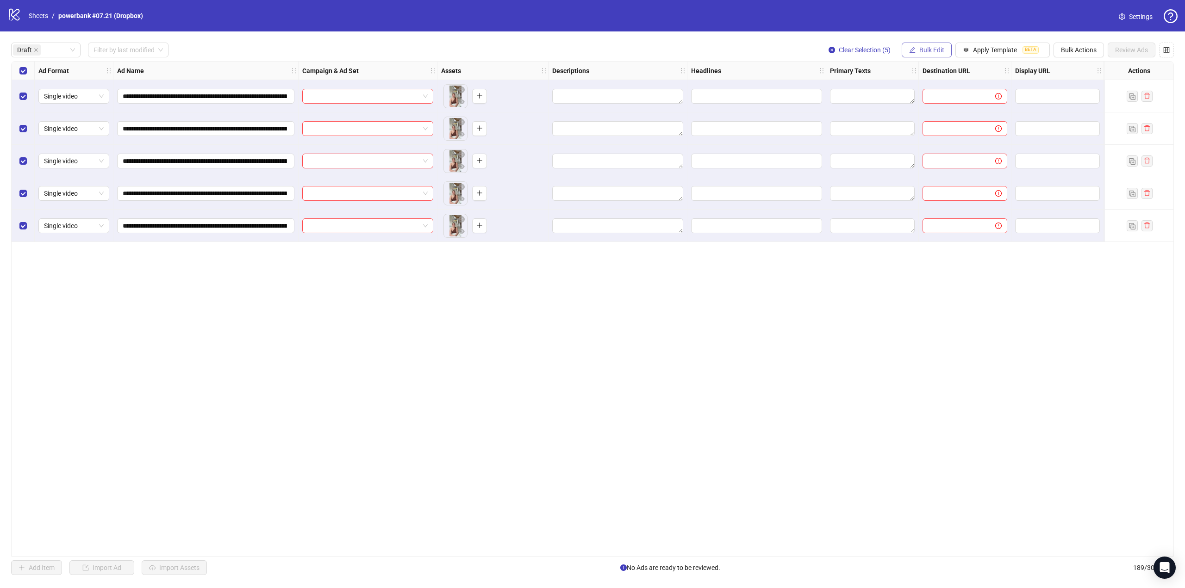
click at [926, 50] on span "Bulk Edit" at bounding box center [931, 49] width 25 height 7
click at [940, 98] on span "Campaign & Ad Set" at bounding box center [937, 98] width 55 height 10
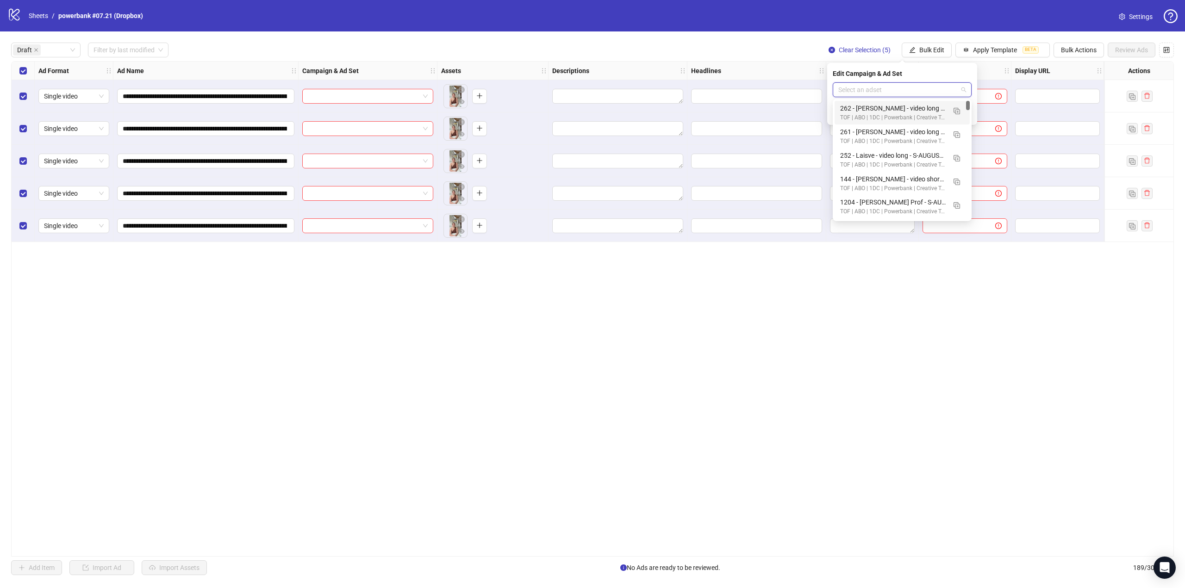
click at [941, 85] on input "search" at bounding box center [897, 90] width 119 height 14
click at [955, 110] on img "button" at bounding box center [957, 111] width 6 height 6
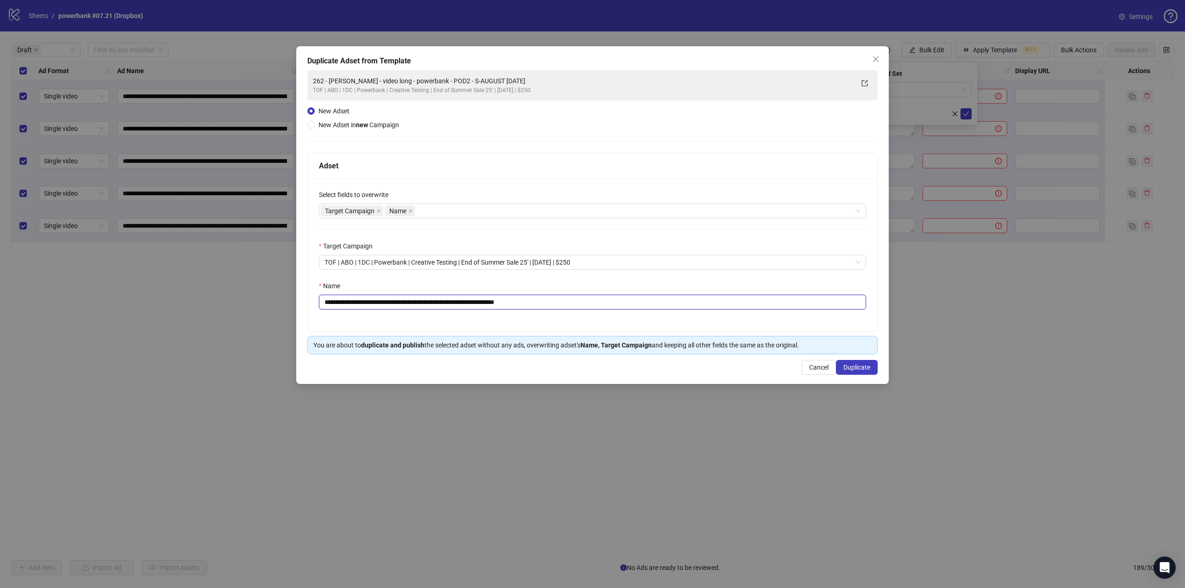
drag, startPoint x: 543, startPoint y: 303, endPoint x: 207, endPoint y: 295, distance: 336.2
click at [181, 294] on div "**********" at bounding box center [592, 294] width 1185 height 588
paste input "text"
type input "**********"
click at [867, 367] on span "Duplicate" at bounding box center [856, 367] width 27 height 7
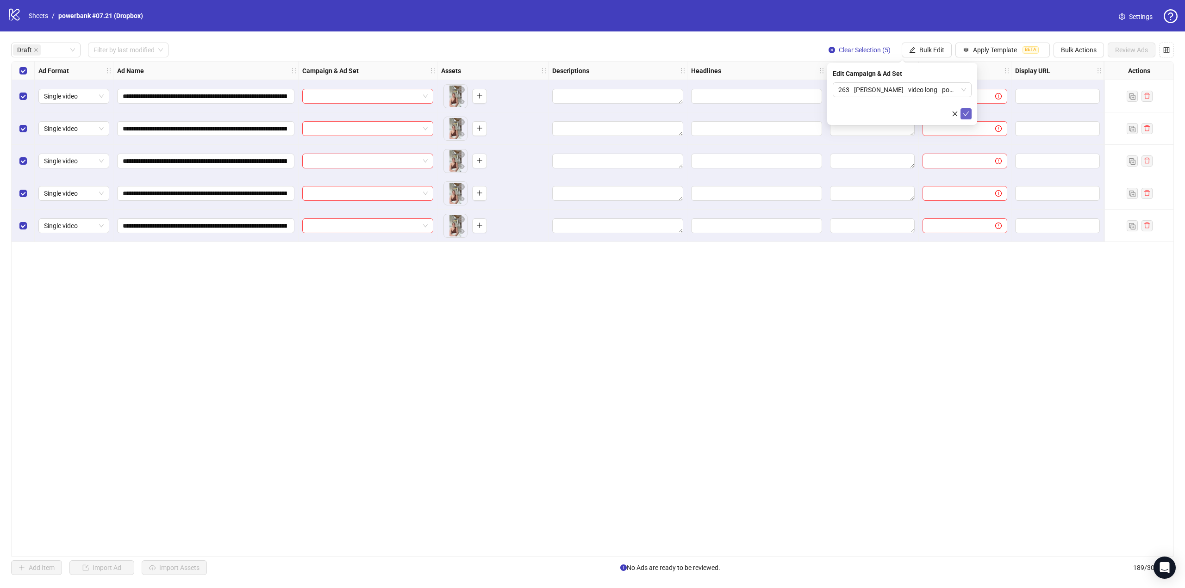
click at [967, 113] on icon "check" at bounding box center [966, 114] width 6 height 6
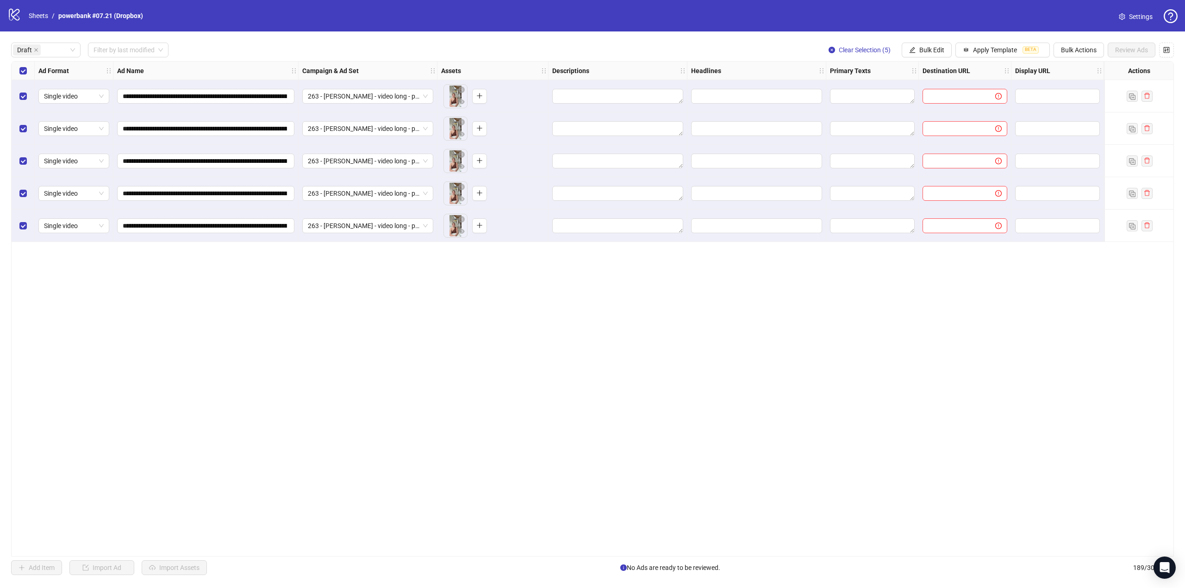
click at [742, 312] on div "**********" at bounding box center [592, 309] width 1163 height 496
click at [932, 45] on button "Bulk Edit" at bounding box center [927, 50] width 50 height 15
click at [939, 112] on span "Descriptions" at bounding box center [937, 113] width 55 height 10
click at [909, 90] on textarea at bounding box center [902, 94] width 139 height 25
click at [62, 50] on div "Draft" at bounding box center [41, 50] width 56 height 13
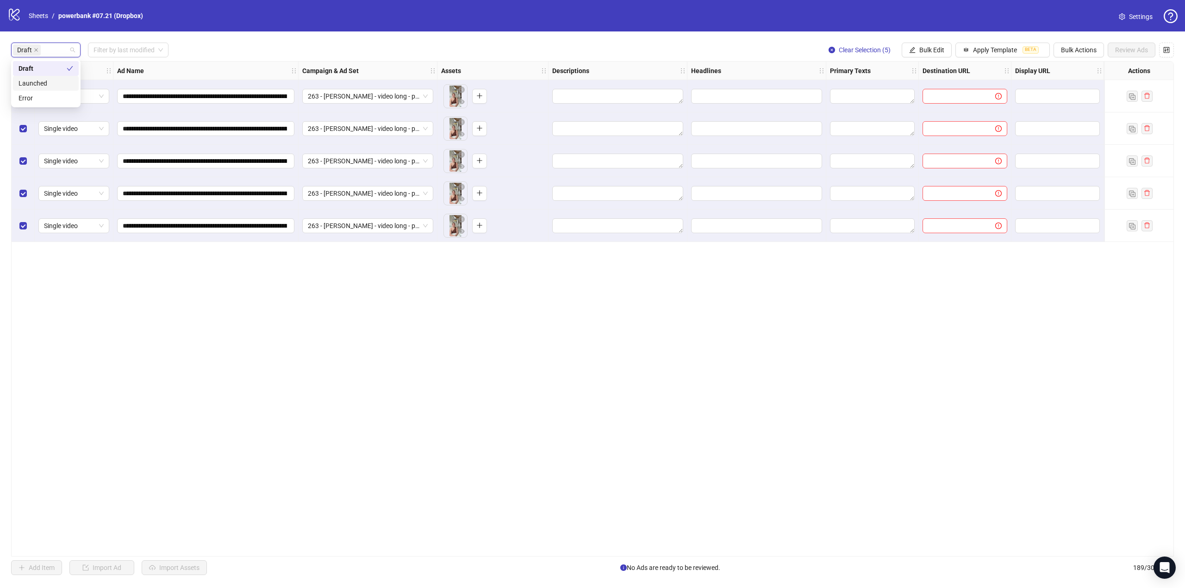
click at [53, 83] on div "Launched" at bounding box center [46, 83] width 55 height 10
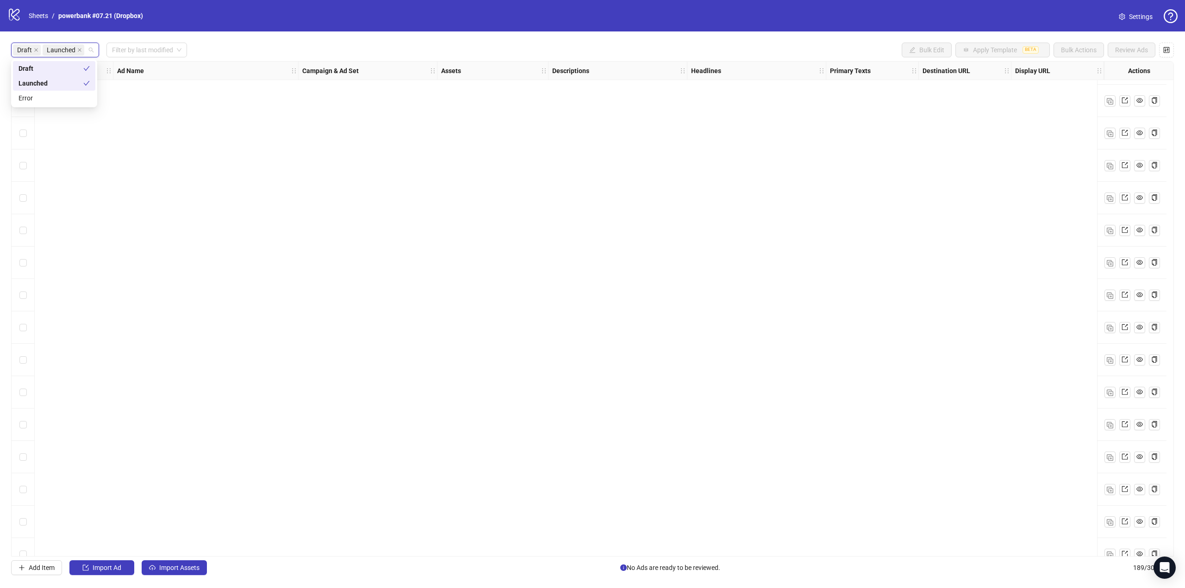
scroll to position [5651, 0]
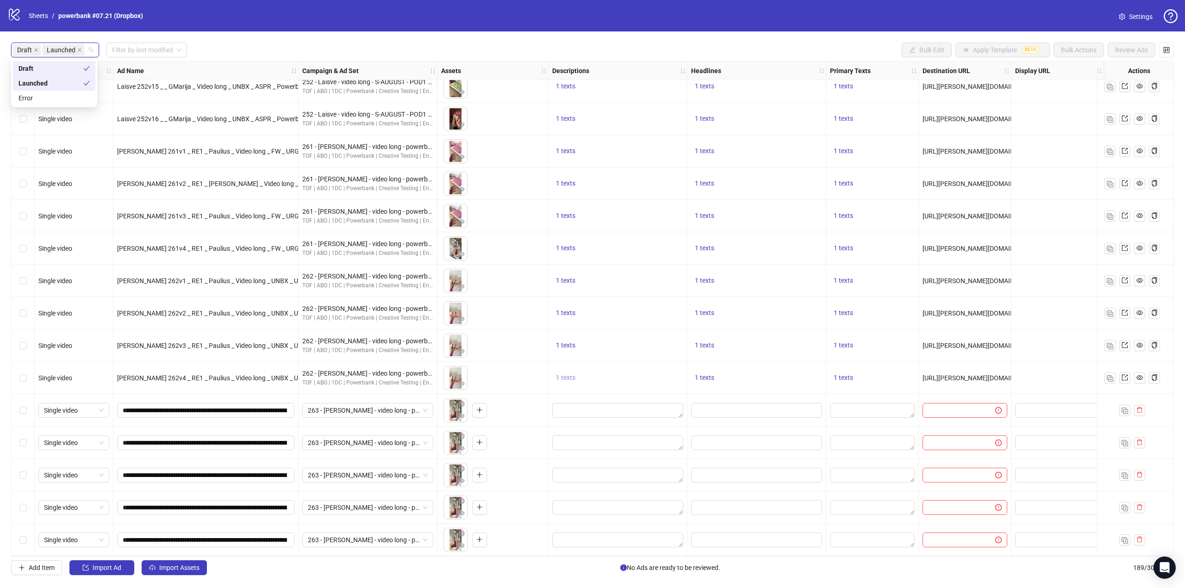
click at [563, 373] on button "1 texts" at bounding box center [565, 378] width 27 height 11
click at [649, 366] on div "8,000,000+ Products Sold" at bounding box center [659, 367] width 77 height 10
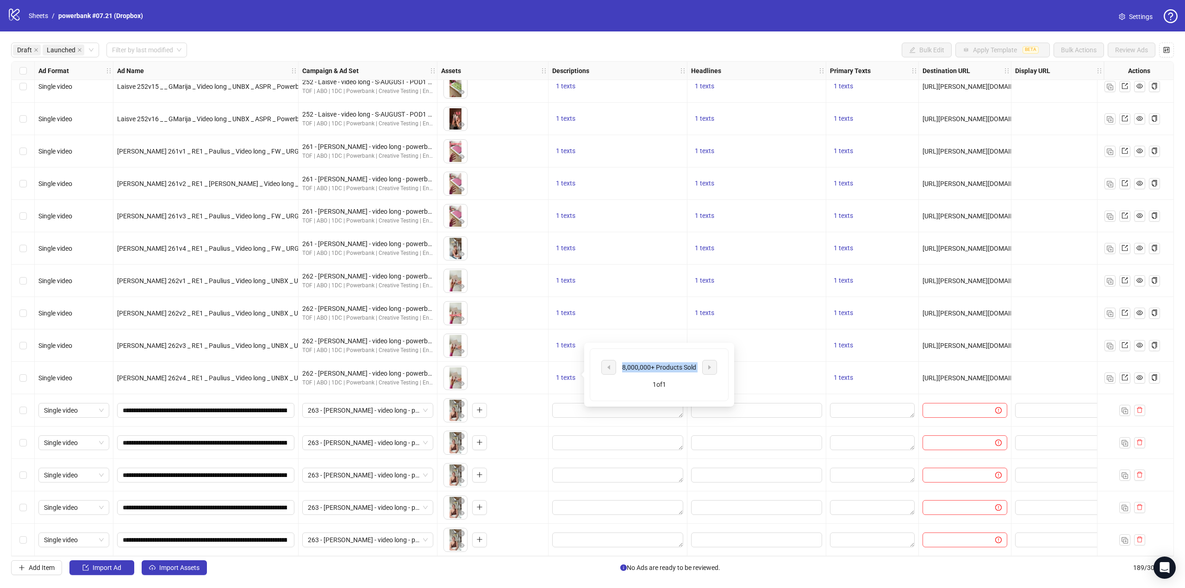
click at [649, 366] on div "8,000,000+ Products Sold" at bounding box center [659, 367] width 77 height 10
drag, startPoint x: 692, startPoint y: 141, endPoint x: 675, endPoint y: 137, distance: 17.5
click at [691, 140] on div "1 texts" at bounding box center [756, 151] width 139 height 32
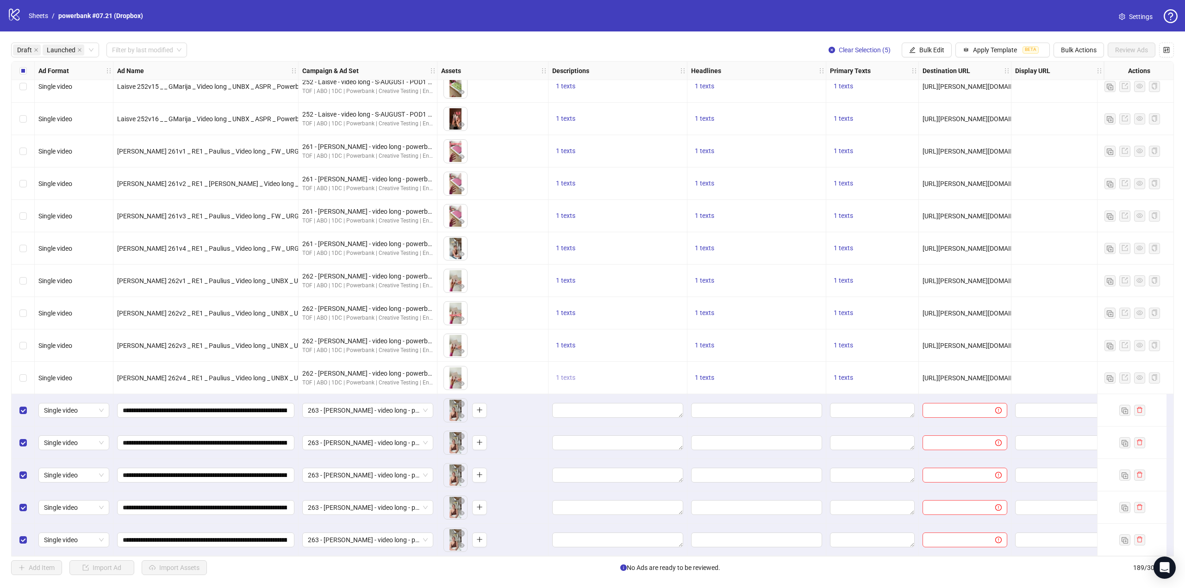
click at [565, 375] on span "1 texts" at bounding box center [565, 377] width 19 height 7
click at [570, 374] on span "1 texts" at bounding box center [565, 377] width 19 height 7
click at [664, 365] on div "8,000,000+ Products Sold" at bounding box center [659, 367] width 77 height 10
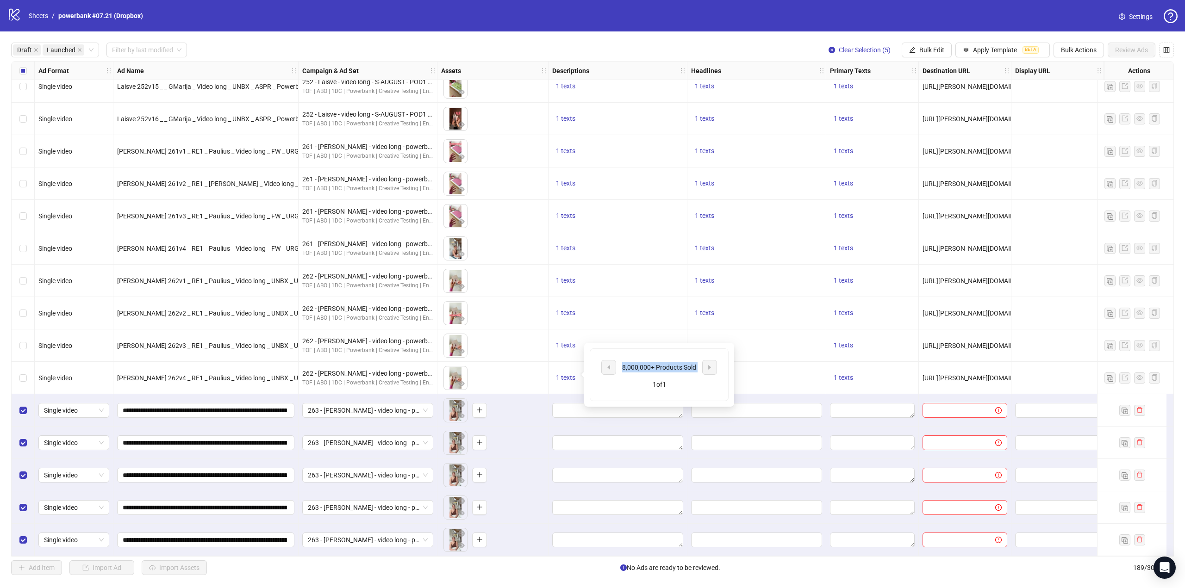
click at [665, 365] on div "8,000,000+ Products Sold" at bounding box center [659, 367] width 77 height 10
click at [928, 47] on span "Bulk Edit" at bounding box center [931, 49] width 25 height 7
click at [917, 115] on span "Descriptions" at bounding box center [937, 113] width 55 height 10
click at [901, 95] on textarea at bounding box center [902, 94] width 139 height 25
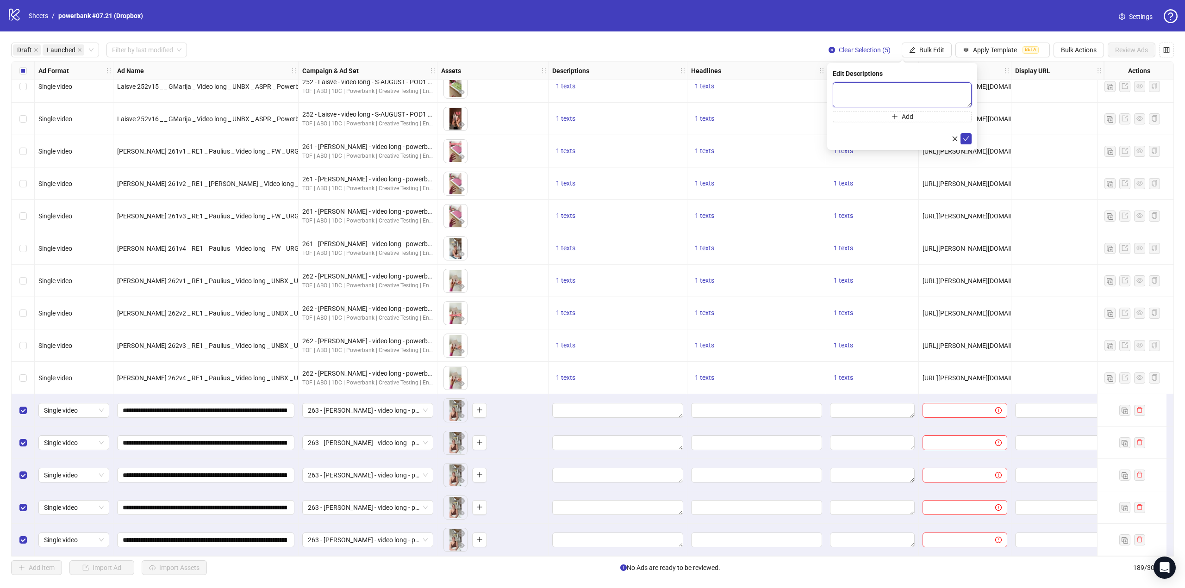
paste textarea "**********"
type textarea "**********"
drag, startPoint x: 966, startPoint y: 136, endPoint x: 946, endPoint y: 152, distance: 25.3
click at [966, 136] on icon "check" at bounding box center [966, 138] width 6 height 6
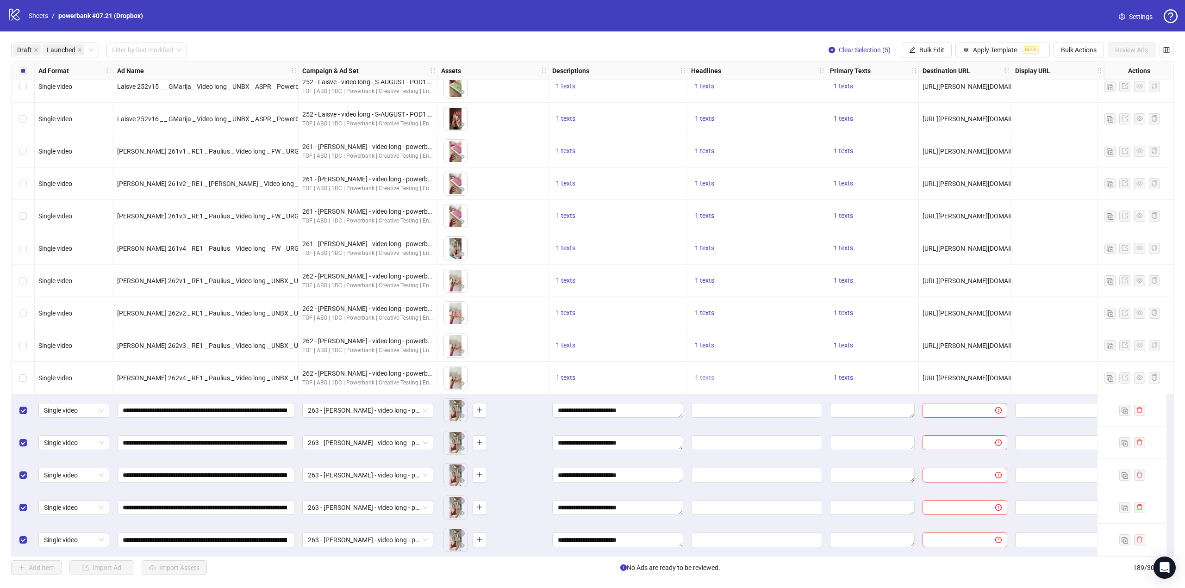
click at [711, 375] on span "1 texts" at bounding box center [704, 377] width 19 height 7
click at [781, 362] on div "End of Summer Sale: 20% OFF" at bounding box center [798, 367] width 77 height 20
click at [781, 361] on div "End of Summer Sale: 20% OFF" at bounding box center [798, 367] width 77 height 20
click at [782, 361] on div "End of Summer Sale: 20% OFF" at bounding box center [798, 367] width 77 height 20
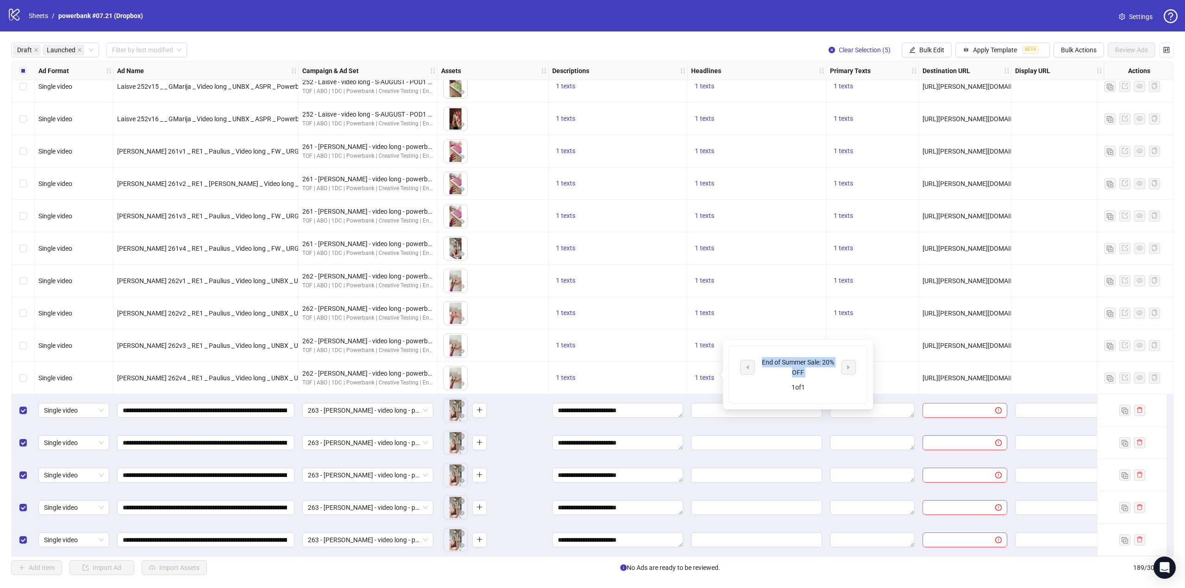
copy div "End of Summer Sale: 20% OFF"
click at [933, 48] on span "Bulk Edit" at bounding box center [931, 49] width 25 height 7
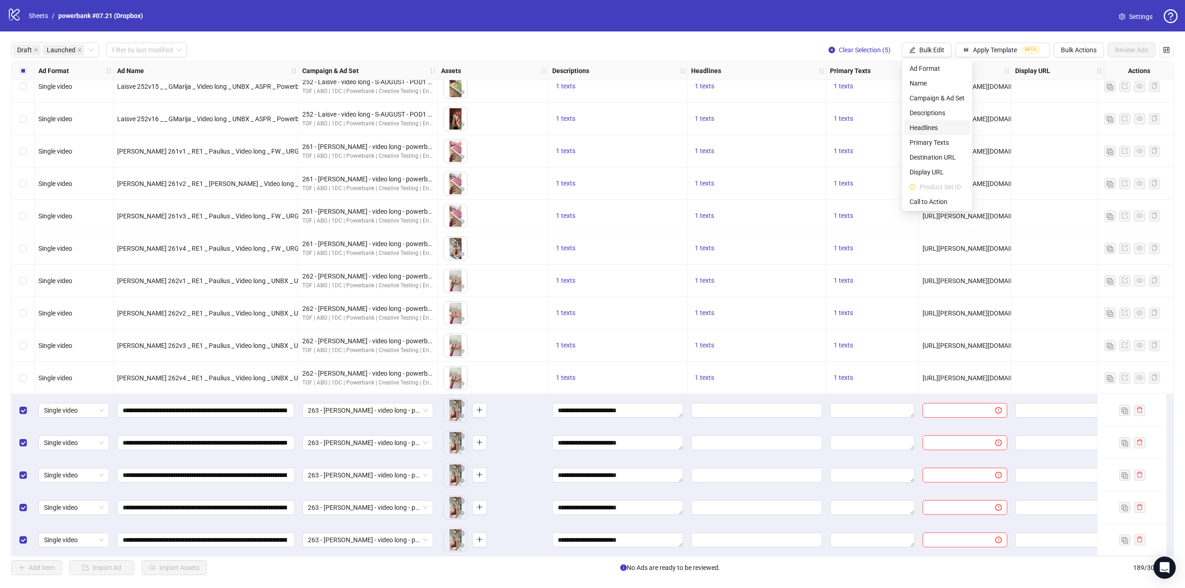
click at [931, 126] on span "Headlines" at bounding box center [937, 128] width 55 height 10
click at [868, 89] on div "Press Shift+Enter to add new input" at bounding box center [902, 87] width 107 height 16
click at [841, 88] on input "text" at bounding box center [902, 89] width 139 height 15
paste input "**********"
type input "**********"
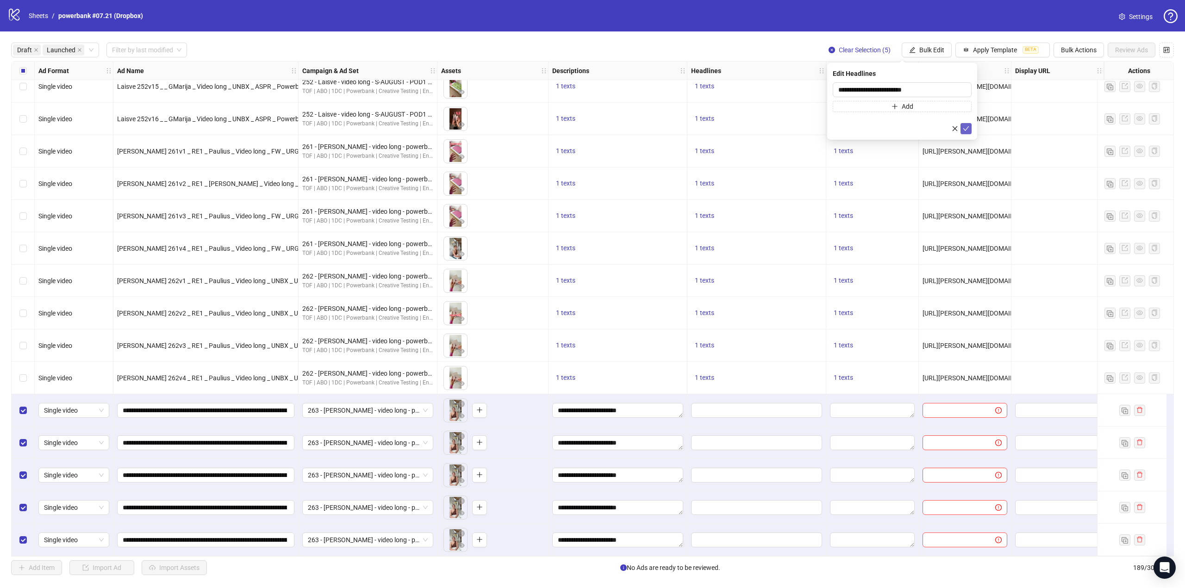
click at [969, 125] on icon "check" at bounding box center [966, 128] width 6 height 6
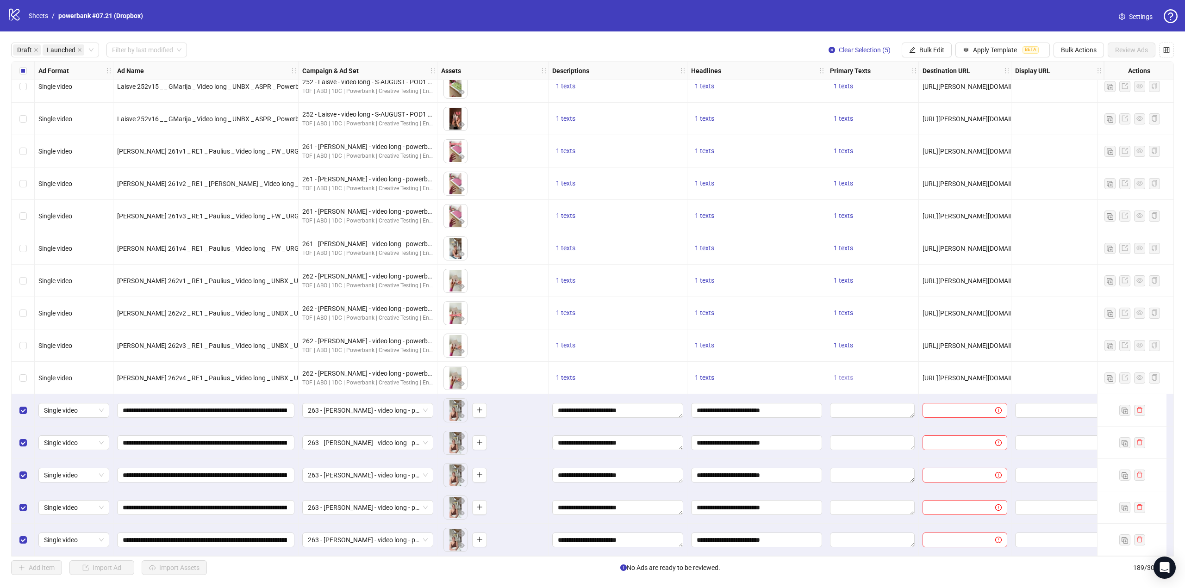
click at [843, 374] on span "1 texts" at bounding box center [843, 377] width 19 height 7
click at [926, 370] on div "Summer’s ending. Feel it, shop it, forget it. 20% OFF everything now + buy 2 ph…" at bounding box center [937, 367] width 77 height 51
click at [925, 369] on div "Summer’s ending. Feel it, shop it, forget it. 20% OFF everything now + buy 2 ph…" at bounding box center [937, 367] width 77 height 51
click at [925, 367] on div "Summer’s ending. Feel it, shop it, forget it. 20% OFF everything now + buy 2 ph…" at bounding box center [937, 367] width 77 height 51
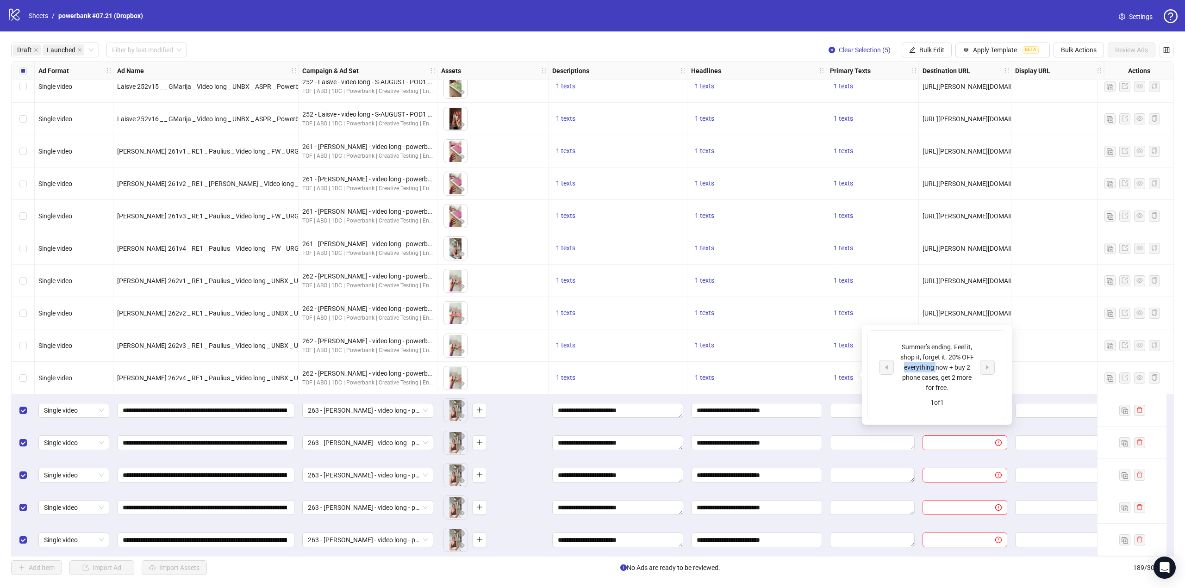
click at [925, 367] on div "Summer’s ending. Feel it, shop it, forget it. 20% OFF everything now + buy 2 ph…" at bounding box center [937, 367] width 77 height 51
copy div "Summer’s ending. Feel it, shop it, forget it. 20% OFF everything now + buy 2 ph…"
click at [931, 49] on span "Bulk Edit" at bounding box center [931, 49] width 25 height 7
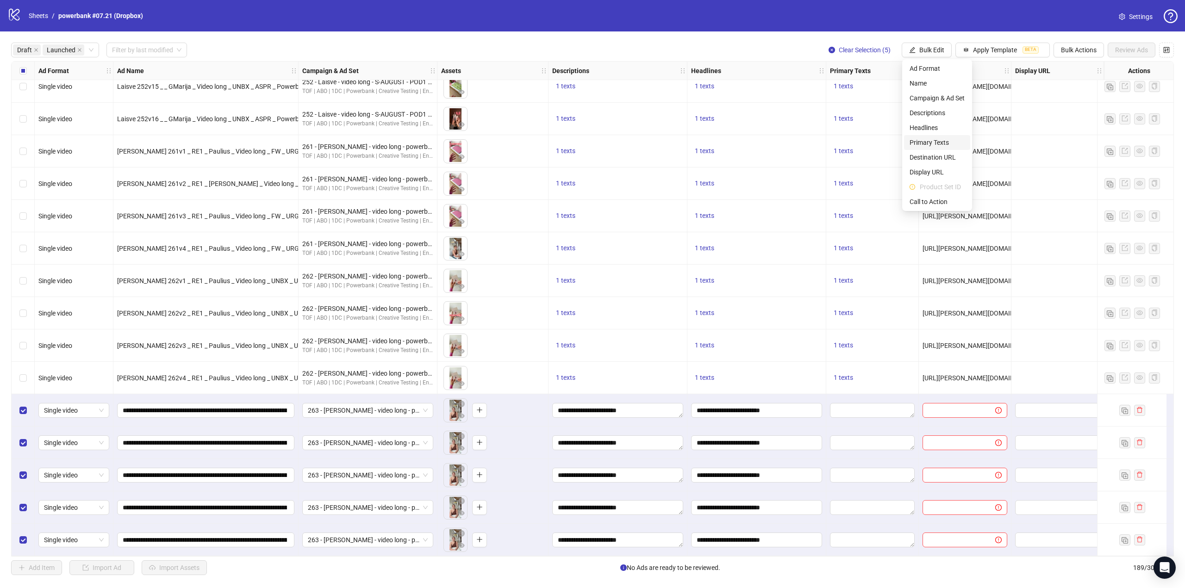
click at [942, 144] on span "Primary Texts" at bounding box center [937, 142] width 55 height 10
click at [919, 91] on textarea at bounding box center [902, 94] width 139 height 25
paste textarea "**********"
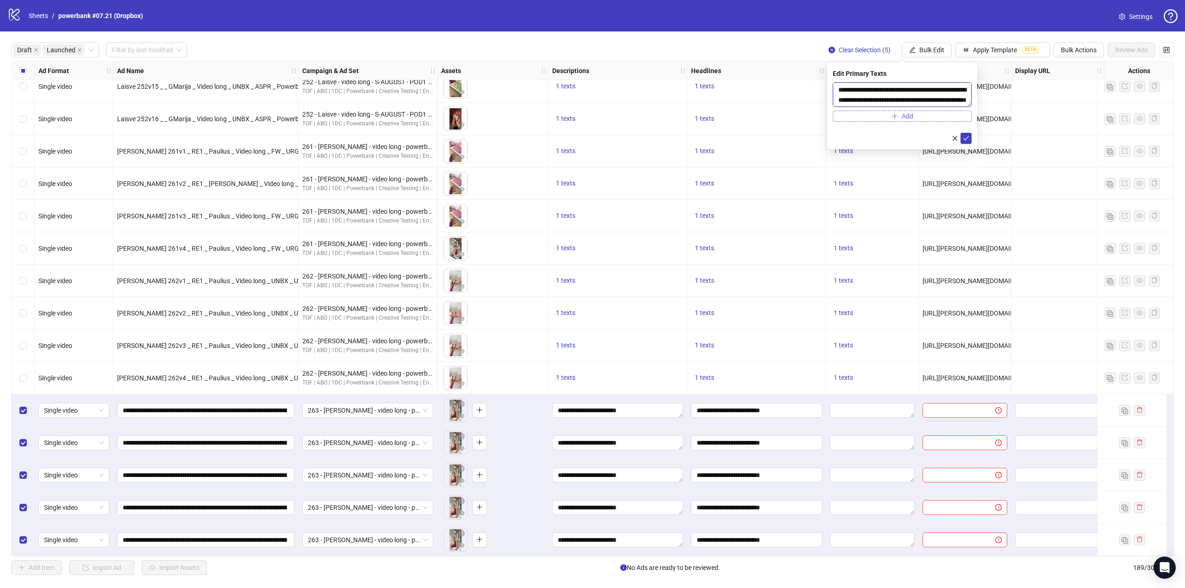
scroll to position [17, 0]
type textarea "**********"
click at [968, 137] on icon "check" at bounding box center [966, 138] width 6 height 6
click at [978, 374] on span "[URL][PERSON_NAME][DOMAIN_NAME][PERSON_NAME]?" at bounding box center [1007, 377] width 168 height 7
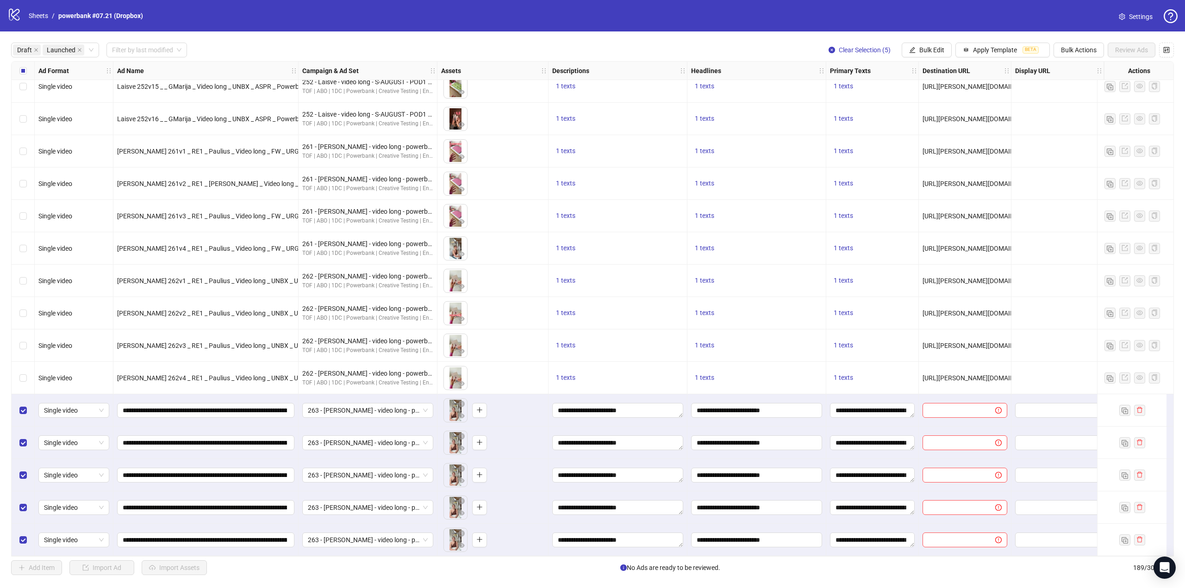
click at [980, 375] on span "[URL][PERSON_NAME][DOMAIN_NAME][PERSON_NAME]?" at bounding box center [1007, 377] width 168 height 7
copy span "[URL][PERSON_NAME][DOMAIN_NAME][PERSON_NAME]?"
click at [924, 46] on span "Bulk Edit" at bounding box center [931, 49] width 25 height 7
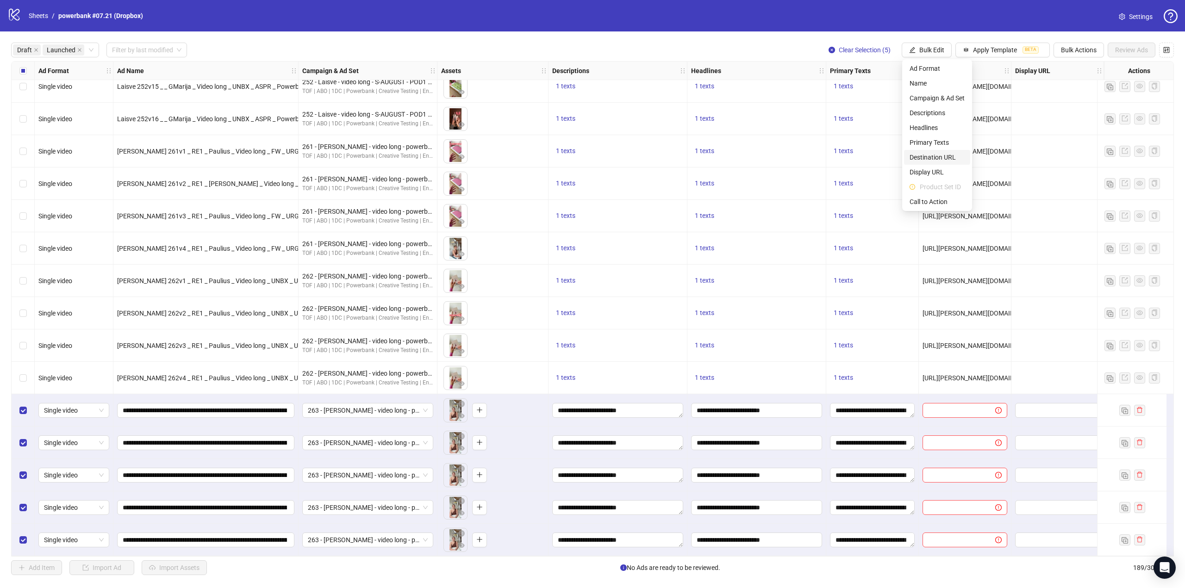
click at [941, 159] on span "Destination URL" at bounding box center [937, 157] width 55 height 10
click at [904, 93] on input "text" at bounding box center [898, 90] width 120 height 10
paste input "**********"
type input "**********"
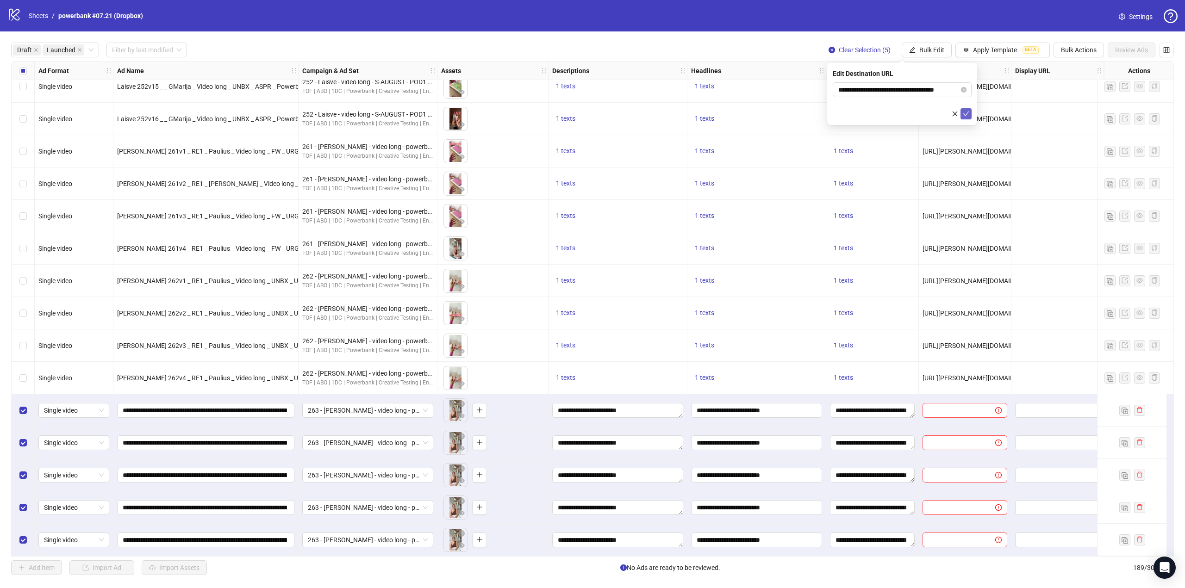
click at [967, 113] on icon "check" at bounding box center [966, 114] width 6 height 6
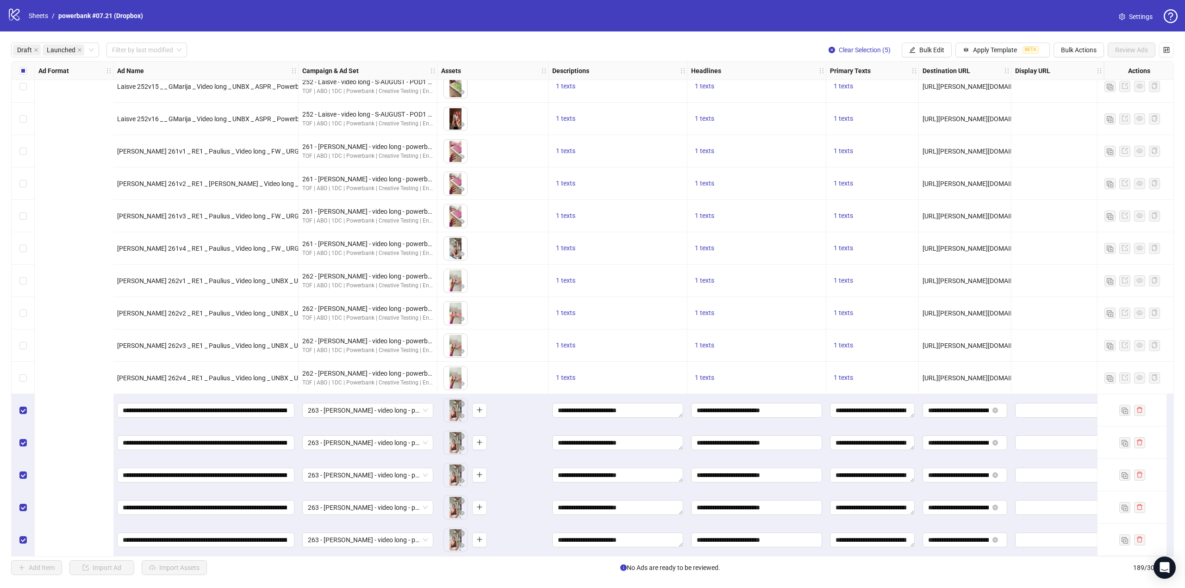
scroll to position [5651, 358]
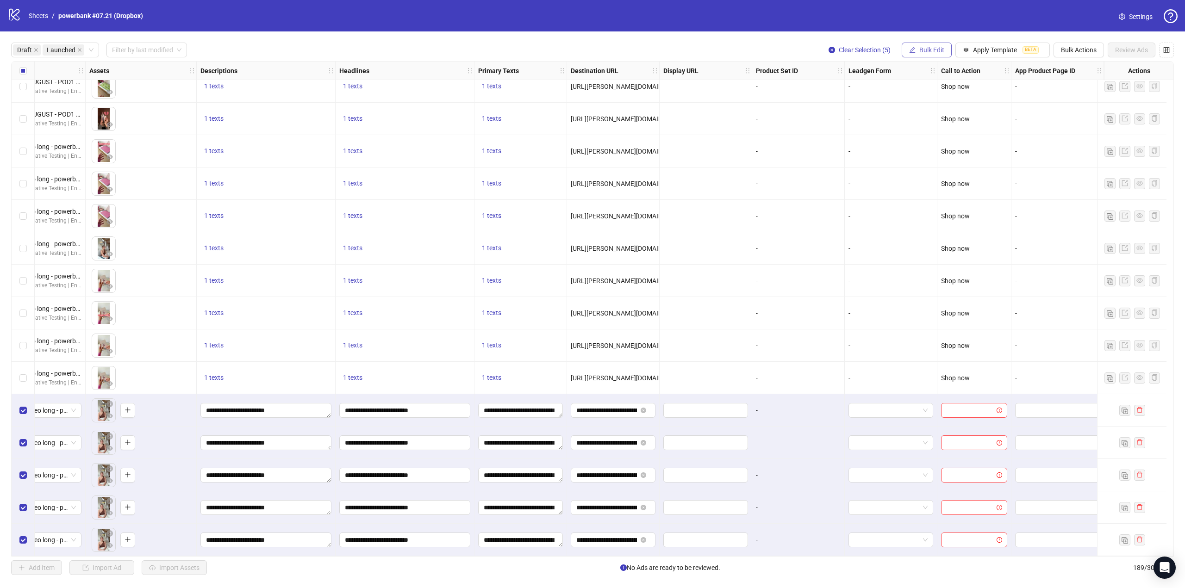
click at [941, 54] on button "Bulk Edit" at bounding box center [927, 50] width 50 height 15
click at [942, 208] on li "Call to Action" at bounding box center [937, 201] width 66 height 15
click at [920, 88] on input "search" at bounding box center [897, 90] width 119 height 14
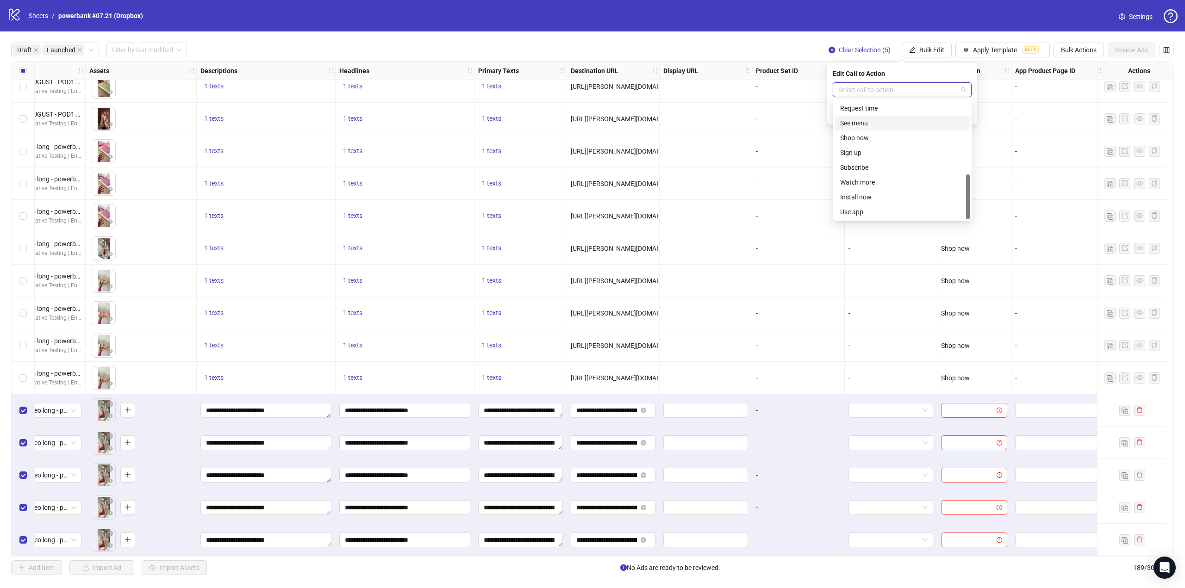
click at [870, 137] on div "Shop now" at bounding box center [902, 138] width 124 height 10
click at [965, 111] on icon "check" at bounding box center [966, 114] width 6 height 6
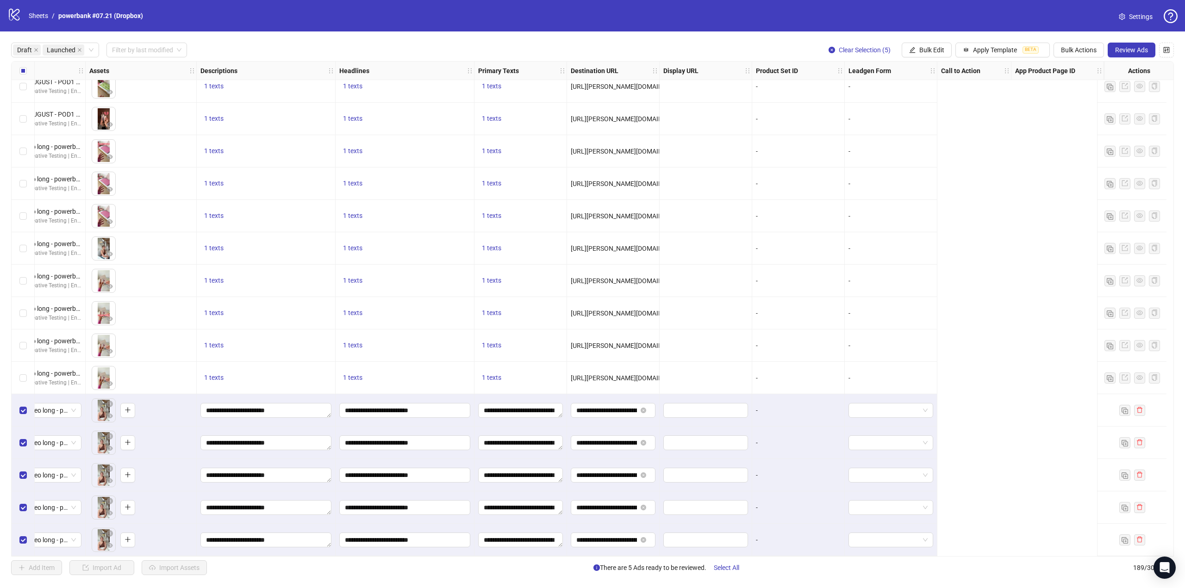
scroll to position [5651, 0]
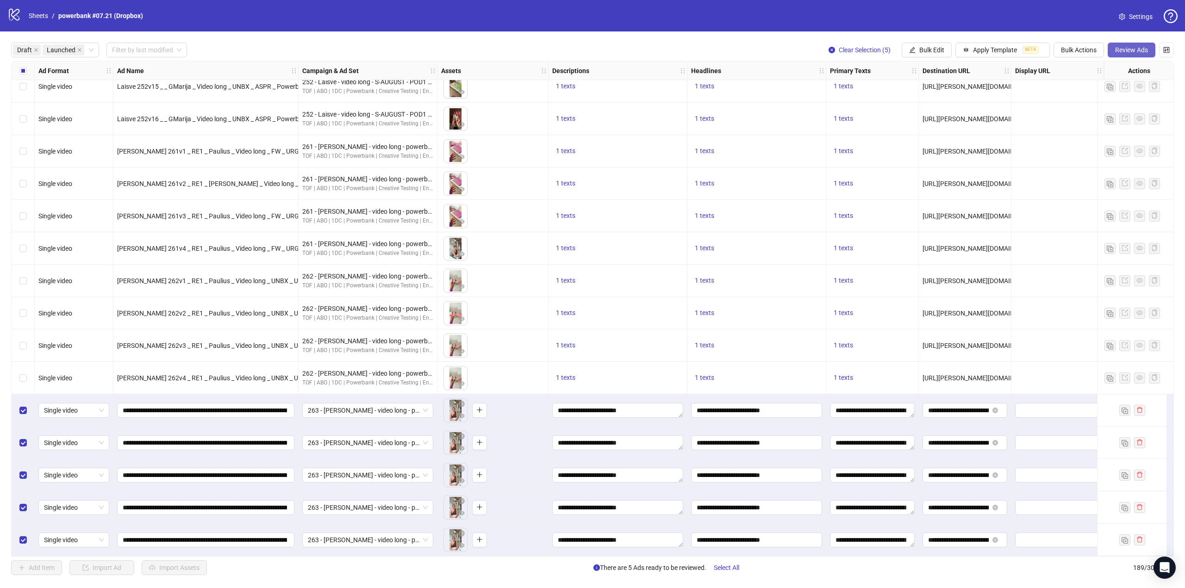
click at [1128, 52] on span "Review Ads" at bounding box center [1131, 49] width 33 height 7
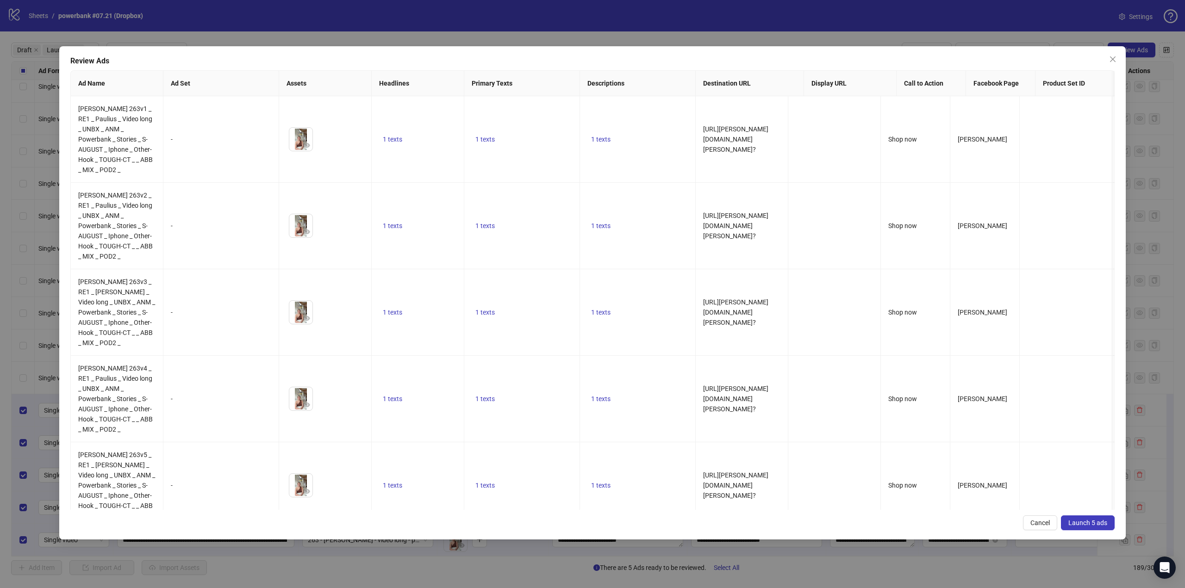
click at [1096, 524] on span "Launch 5 ads" at bounding box center [1087, 522] width 39 height 7
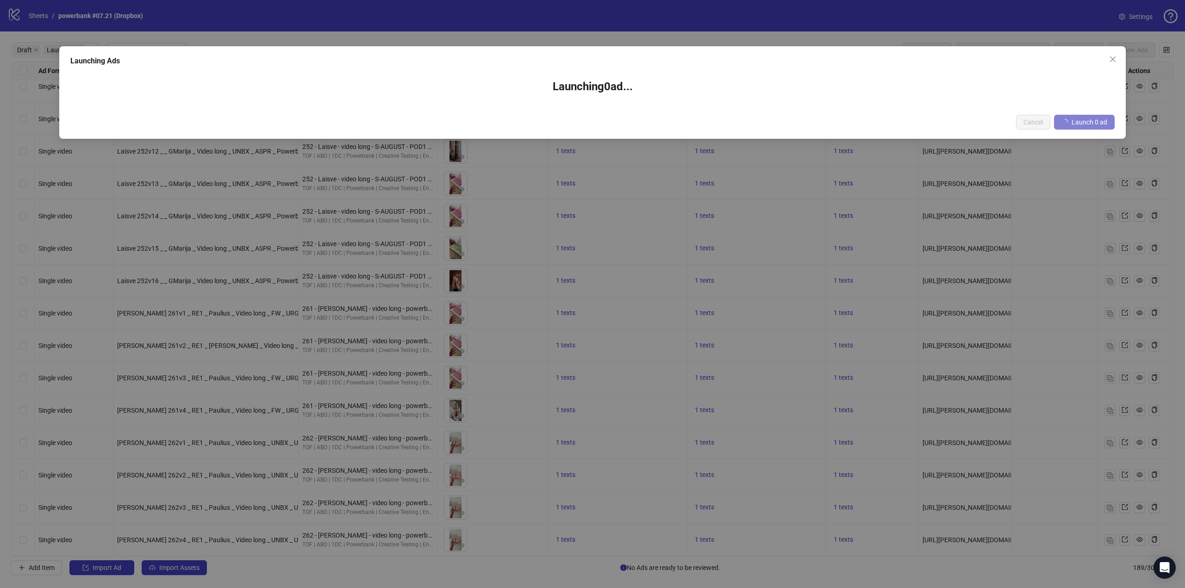
scroll to position [5489, 0]
